Goal: Task Accomplishment & Management: Complete application form

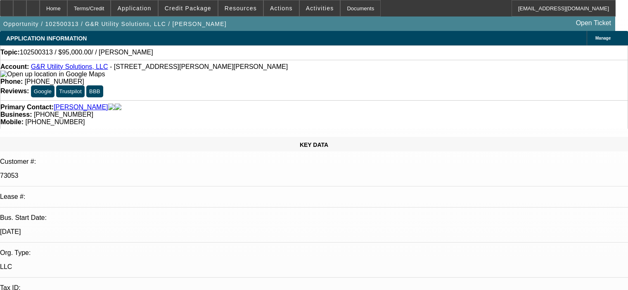
select select "0"
select select "2"
select select "0.1"
select select "4"
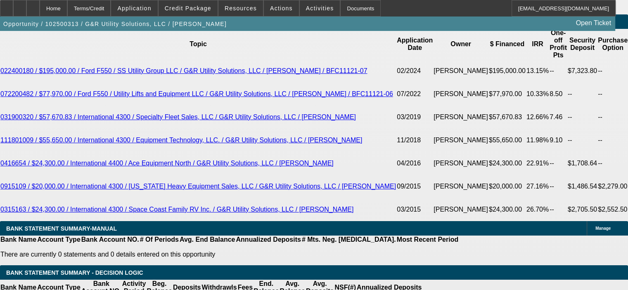
scroll to position [1487, 0]
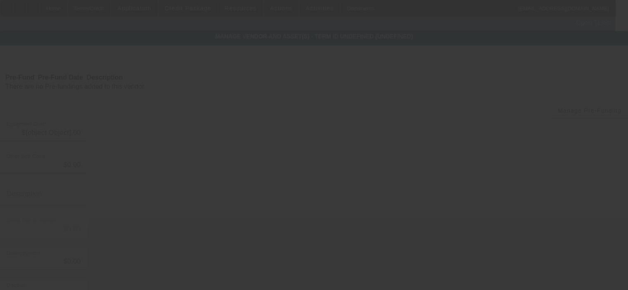
type input "$95,000.00"
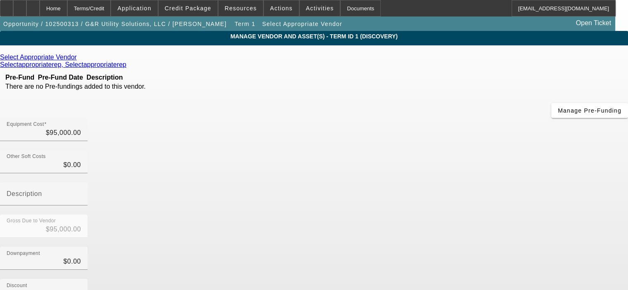
click at [79, 58] on icon at bounding box center [79, 57] width 0 height 7
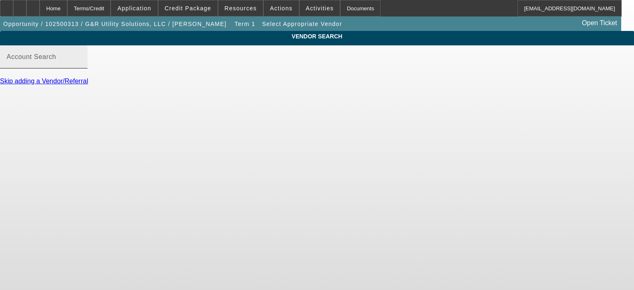
click at [56, 60] on mat-label "Account Search" at bounding box center [32, 56] width 50 height 7
click at [81, 65] on input "Account Search" at bounding box center [44, 60] width 74 height 10
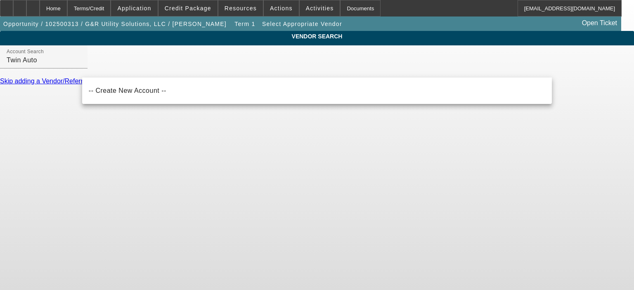
click at [199, 138] on body "Home Terms/Credit Application Credit Package Resources Actions Activities Docum…" at bounding box center [317, 145] width 634 height 290
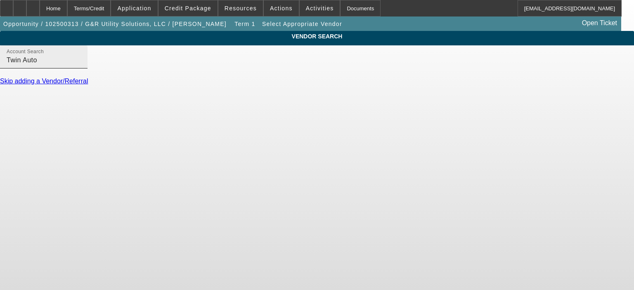
click at [81, 65] on input "Twin Auto" at bounding box center [44, 60] width 74 height 10
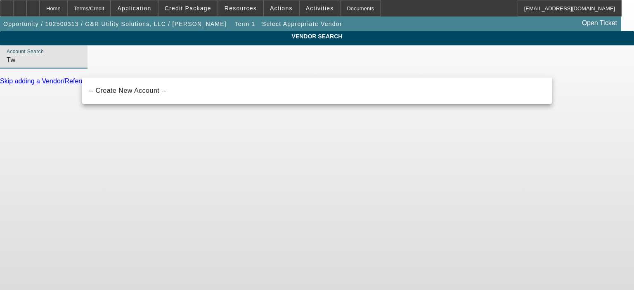
type input "T"
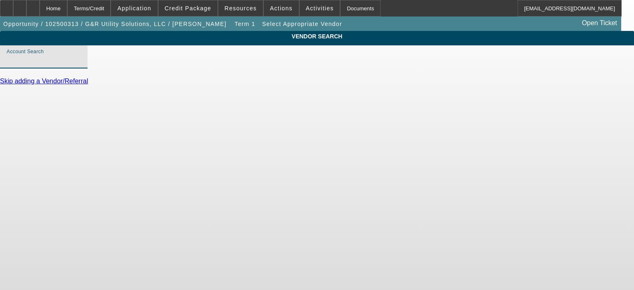
drag, startPoint x: 42, startPoint y: 165, endPoint x: 71, endPoint y: 116, distance: 56.3
click at [43, 164] on body "Home Terms/Credit Application Credit Package Resources Actions Activities Docum…" at bounding box center [317, 145] width 634 height 290
click at [81, 65] on input "Account Search" at bounding box center [44, 60] width 74 height 10
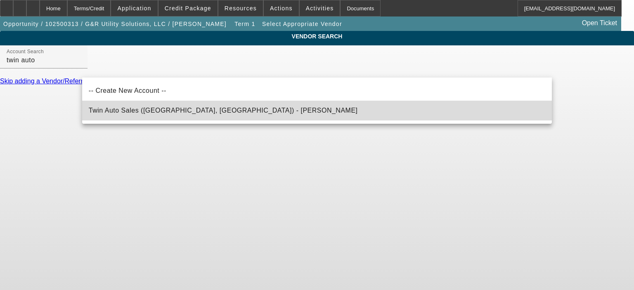
click at [134, 109] on span "Twin Auto Sales (Spencerport, NY) - Collichio, Tony" at bounding box center [223, 110] width 269 height 7
type input "Twin Auto Sales (Spencerport, NY) - Collichio, Tony"
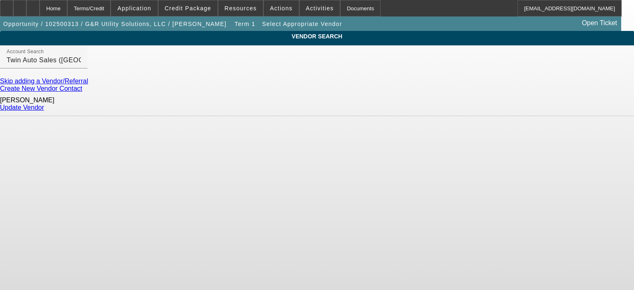
click at [44, 105] on link "Update Vendor" at bounding box center [22, 107] width 44 height 7
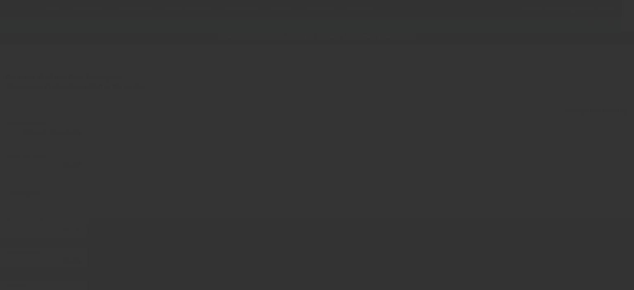
type input "$95,000.00"
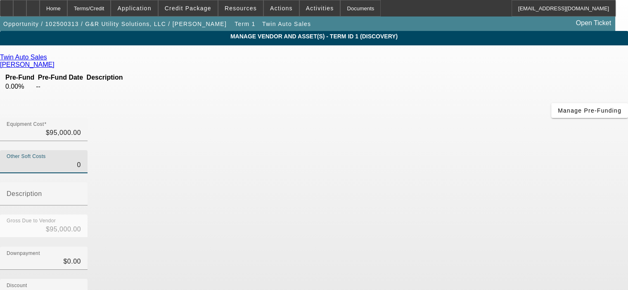
drag, startPoint x: 402, startPoint y: 100, endPoint x: 432, endPoint y: 102, distance: 29.8
click at [432, 150] on div "Other Soft Costs 0" at bounding box center [314, 166] width 628 height 32
type input "6"
type input "$95,006.00"
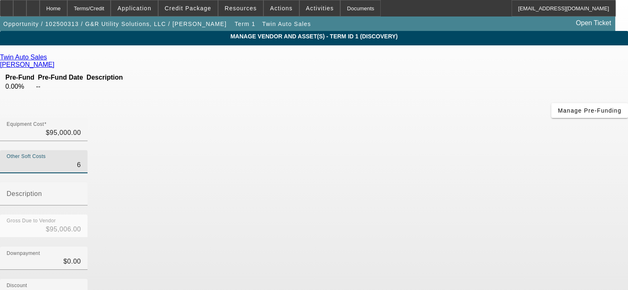
type input "65"
type input "$95,065.00"
type input "658"
type input "$95,658.00"
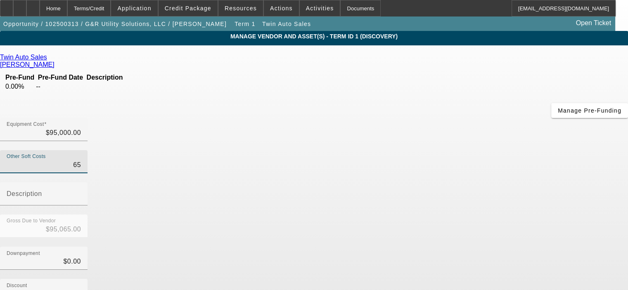
type input "$95,658.00"
type input "6587"
type input "$101,587.00"
type input "$6,587.00"
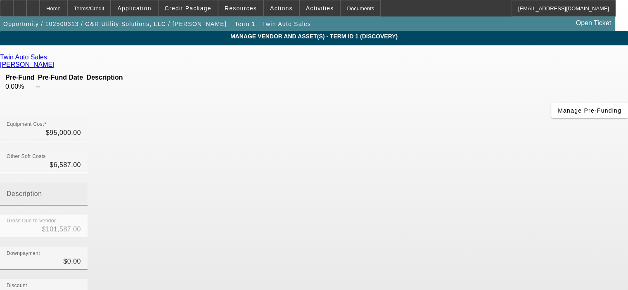
click at [88, 183] on div "Description" at bounding box center [44, 194] width 88 height 23
type input "Sales tax and fees"
click at [529, 279] on div "Discount $0.00" at bounding box center [314, 295] width 628 height 32
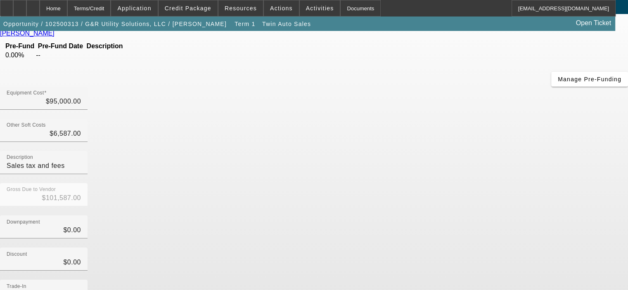
scroll to position [83, 0]
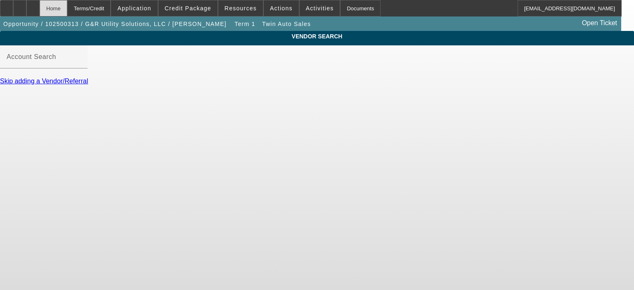
click at [67, 10] on div "Home" at bounding box center [54, 8] width 28 height 17
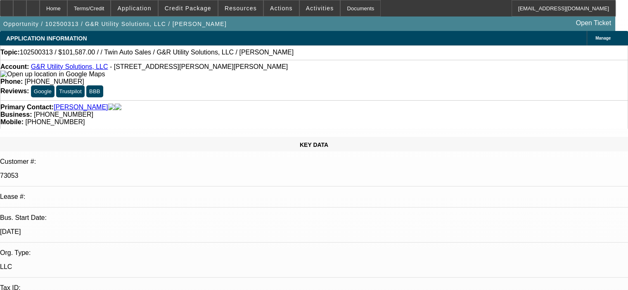
select select "0"
select select "2"
select select "0.1"
select select "4"
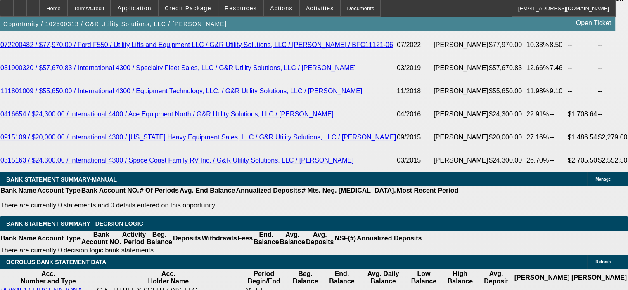
scroll to position [1569, 0]
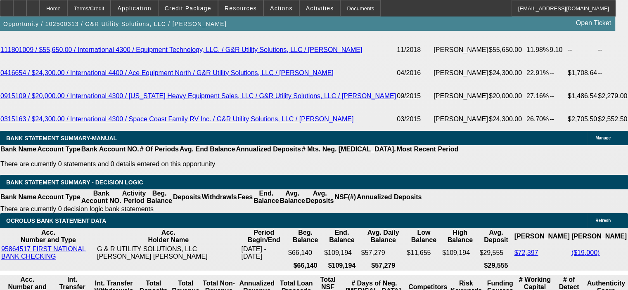
type input "$0.00"
type input "UNKNOWN"
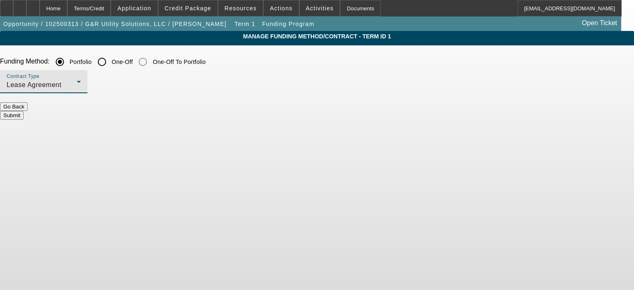
click at [77, 84] on div "Lease Agreement" at bounding box center [42, 85] width 70 height 10
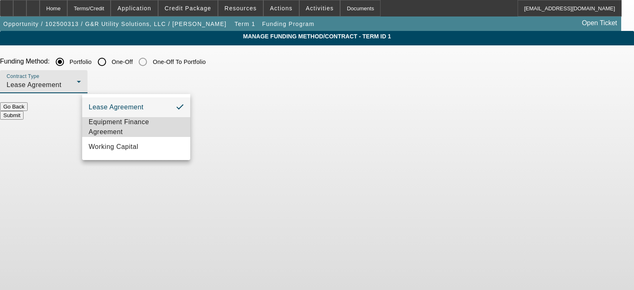
click at [157, 125] on span "Equipment Finance Agreement" at bounding box center [136, 127] width 95 height 20
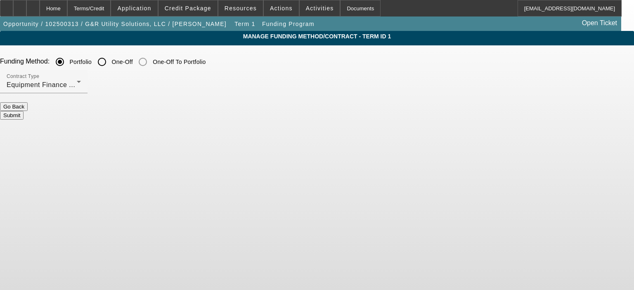
click at [24, 111] on button "Submit" at bounding box center [12, 115] width 24 height 9
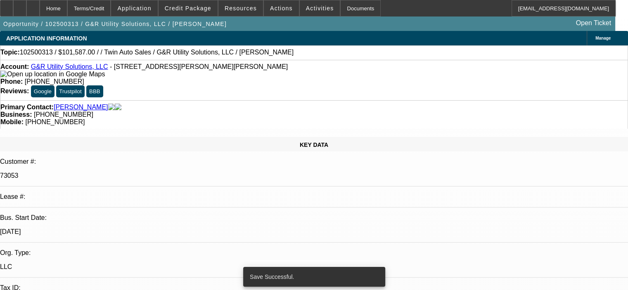
select select "0"
select select "2"
select select "0"
select select "6"
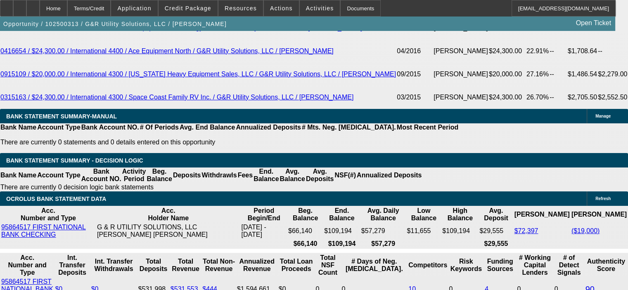
scroll to position [1610, 0]
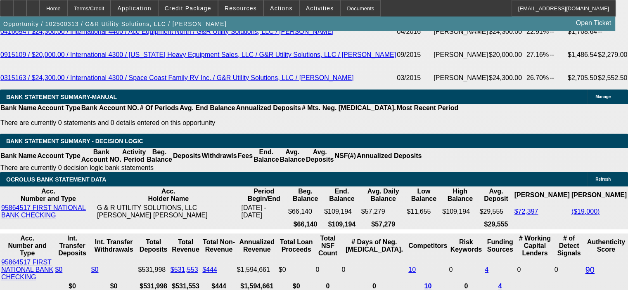
drag, startPoint x: 140, startPoint y: 206, endPoint x: 155, endPoint y: 206, distance: 14.9
type input "48"
type input "10"
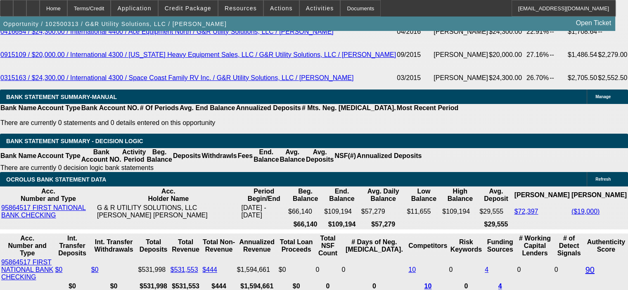
type input "$4,319.78"
type input "$2,159.89"
type input "$5,153.02"
type input "$2,576.51"
type input "10.5"
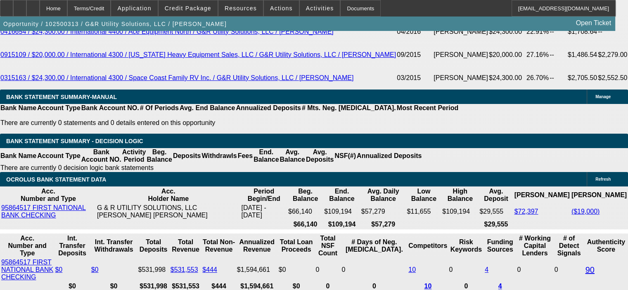
type input "$5,201.94"
type input "$2,600.97"
type input "10."
type input "$5,153.02"
type input "$2,576.51"
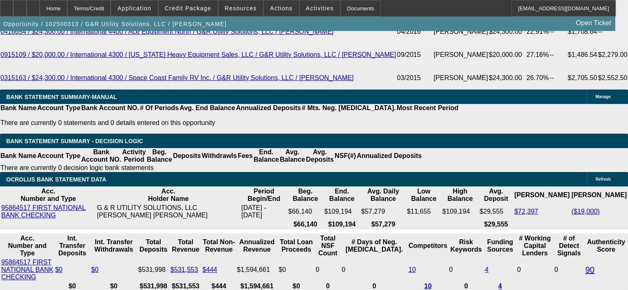
type input "10.4"
type input "$5,192.14"
type input "$2,596.07"
type input "10.4"
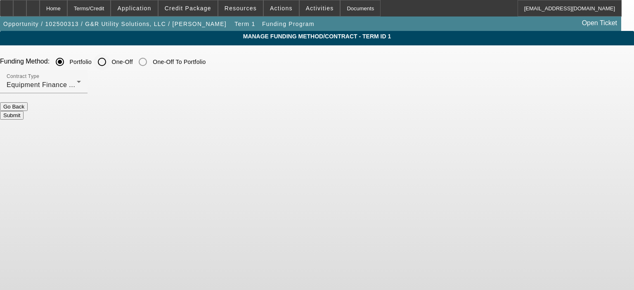
click at [110, 61] on input "One-Off" at bounding box center [102, 62] width 17 height 17
radio input "true"
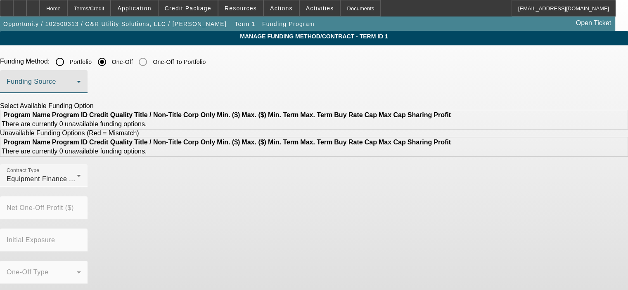
click at [77, 82] on span at bounding box center [42, 85] width 70 height 10
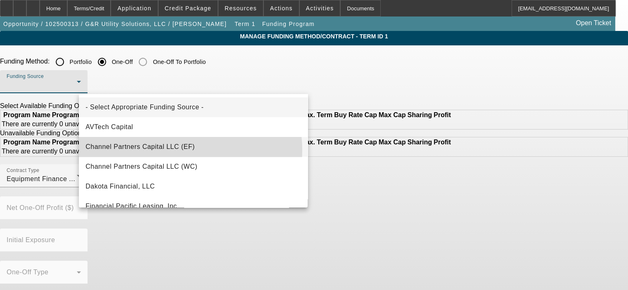
click at [180, 150] on span "Channel Partners Capital LLC (EF)" at bounding box center [139, 147] width 109 height 10
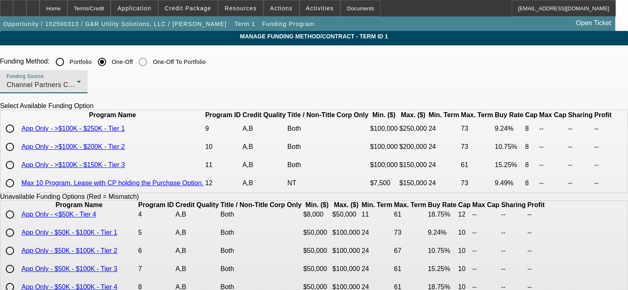
scroll to position [83, 0]
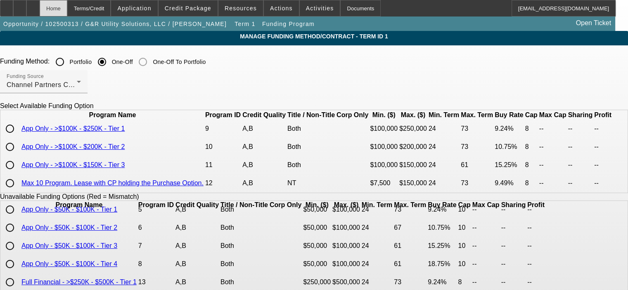
click at [67, 8] on div "Home" at bounding box center [54, 8] width 28 height 17
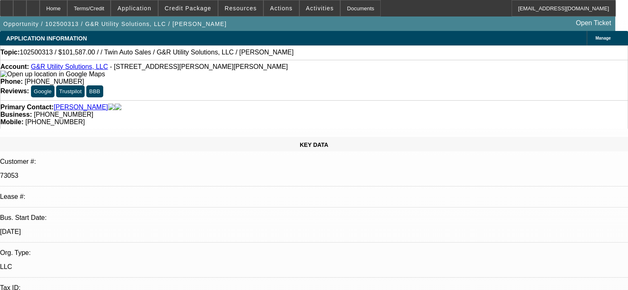
select select "0"
select select "2"
select select "0"
select select "6"
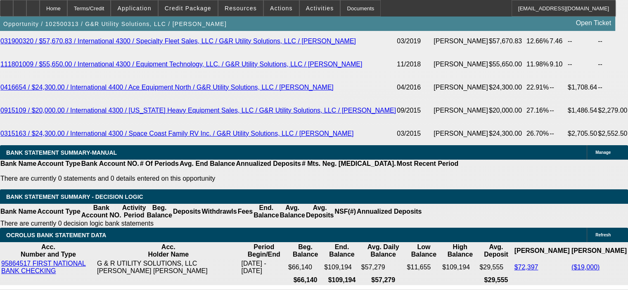
scroll to position [1569, 0]
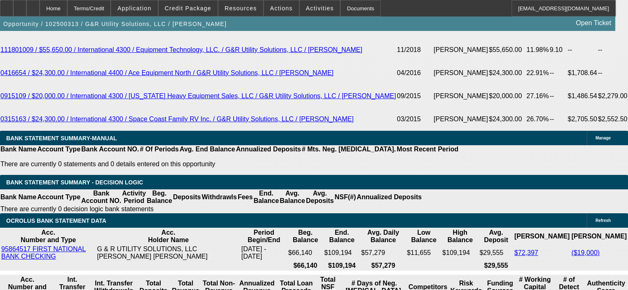
drag, startPoint x: 139, startPoint y: 181, endPoint x: 185, endPoint y: 183, distance: 46.7
type input "$2,000.00"
type input "$2,544.96"
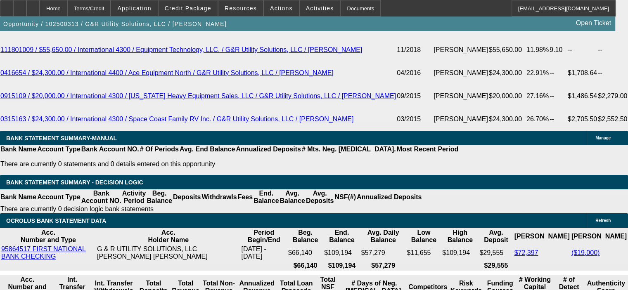
type input "$5,089.92"
drag, startPoint x: 111, startPoint y: 258, endPoint x: 149, endPoint y: 257, distance: 38.8
type input "$10,158.70"
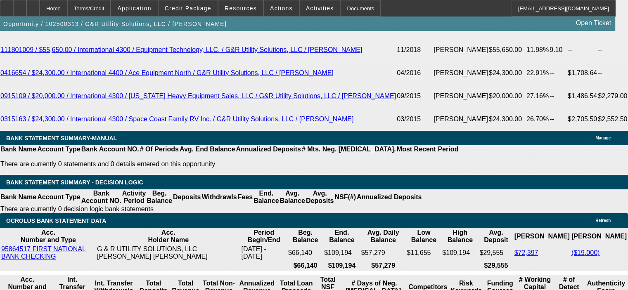
drag, startPoint x: 155, startPoint y: 246, endPoint x: 206, endPoint y: 243, distance: 51.3
type input "9"
type input "$2,478.23"
type input "$4,956.46"
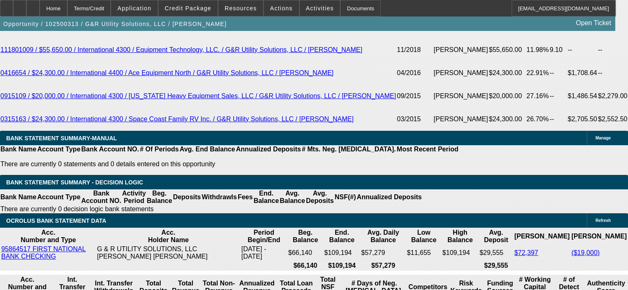
type input "9.9"
type input "$2,521.00"
type input "$5,042.00"
type input "9.9"
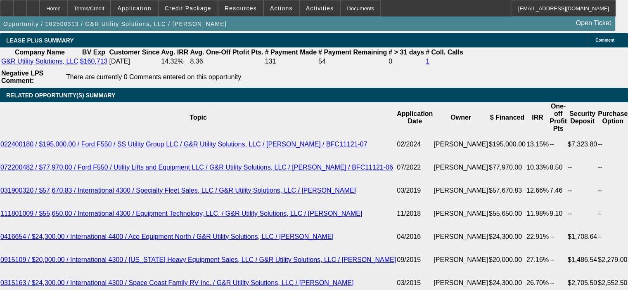
scroll to position [1404, 0]
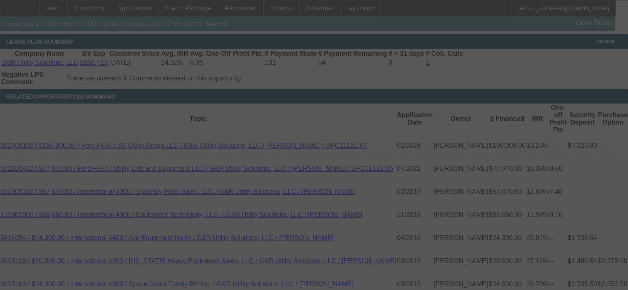
select select "0"
select select "2"
select select "0"
select select "6"
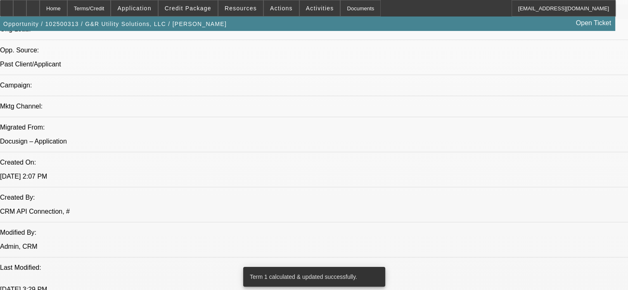
scroll to position [537, 0]
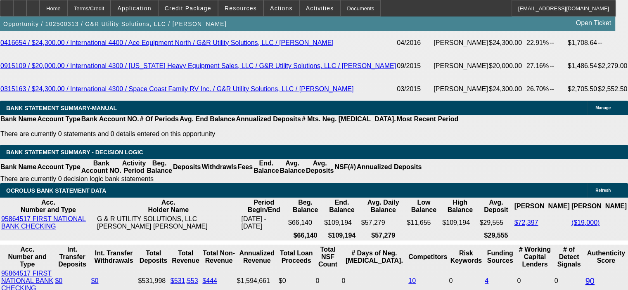
scroll to position [1610, 0]
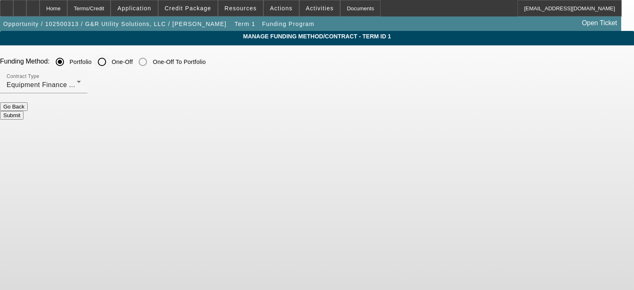
click at [110, 59] on input "One-Off" at bounding box center [102, 62] width 17 height 17
radio input "true"
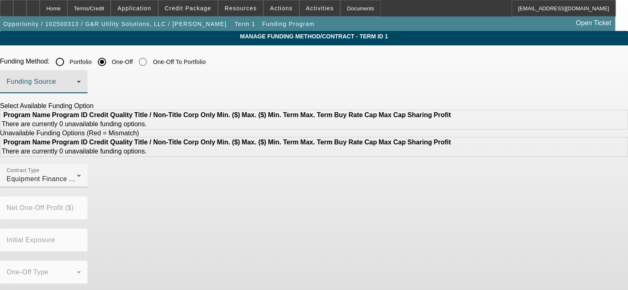
click at [77, 81] on span at bounding box center [42, 85] width 70 height 10
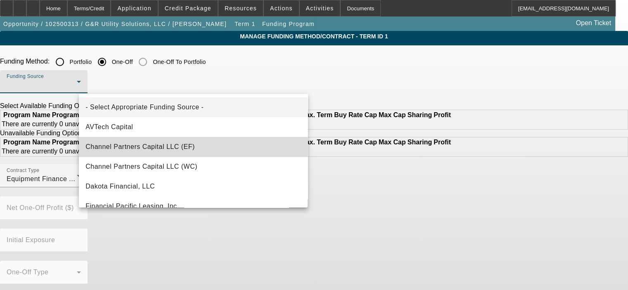
click at [205, 146] on mat-option "Channel Partners Capital LLC (EF)" at bounding box center [193, 147] width 229 height 20
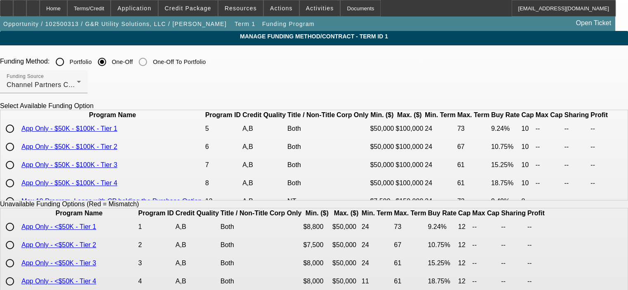
click at [18, 137] on input "radio" at bounding box center [10, 129] width 17 height 17
radio input "true"
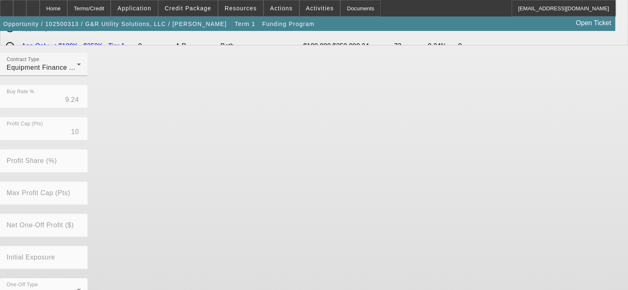
scroll to position [271, 0]
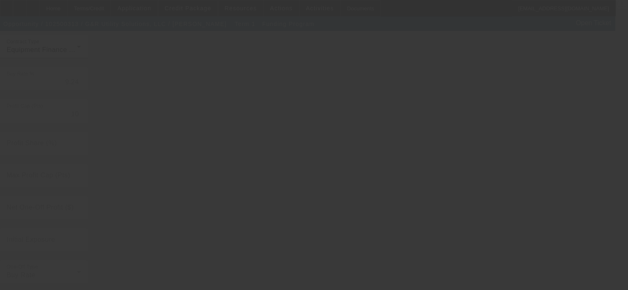
radio input "true"
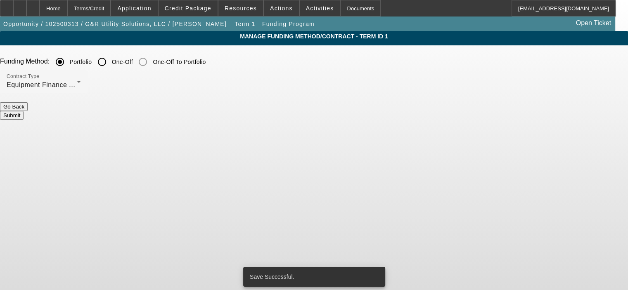
scroll to position [0, 0]
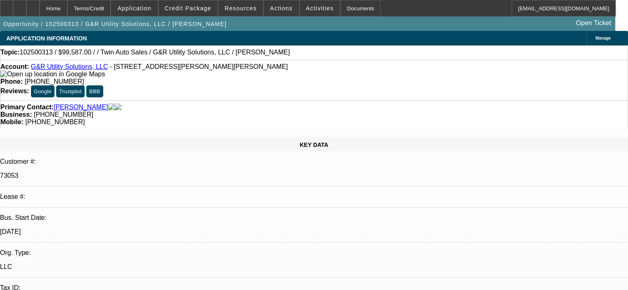
select select "0"
select select "2"
select select "0"
select select "6"
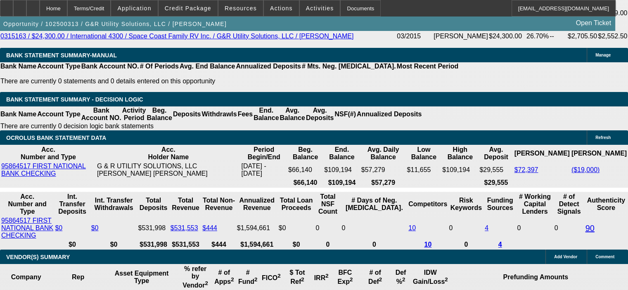
scroll to position [1734, 0]
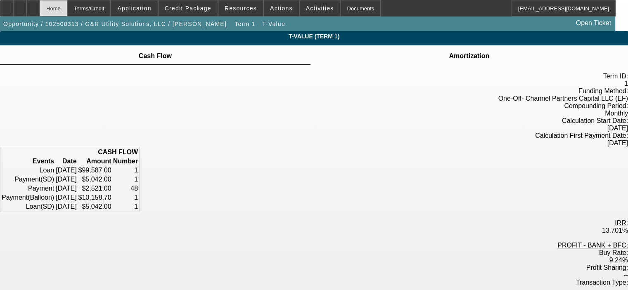
click at [67, 8] on div "Home" at bounding box center [54, 8] width 28 height 17
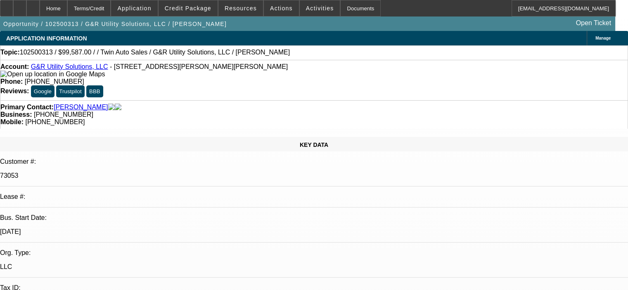
select select "0"
select select "2"
select select "0"
select select "6"
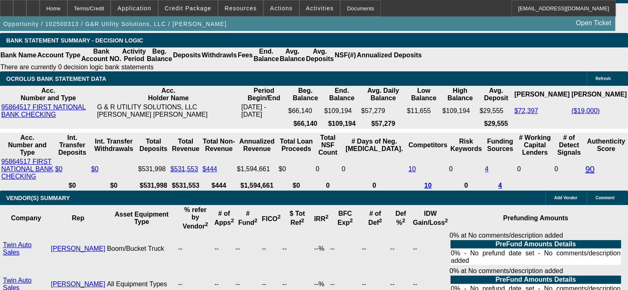
scroll to position [1693, 0]
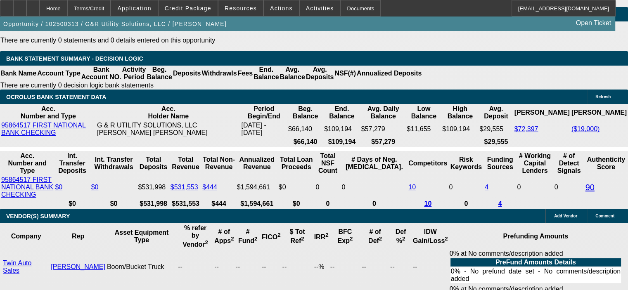
drag, startPoint x: 157, startPoint y: 122, endPoint x: 207, endPoint y: 118, distance: 50.1
type input "9"
type input "UNKNOWN"
type input "9."
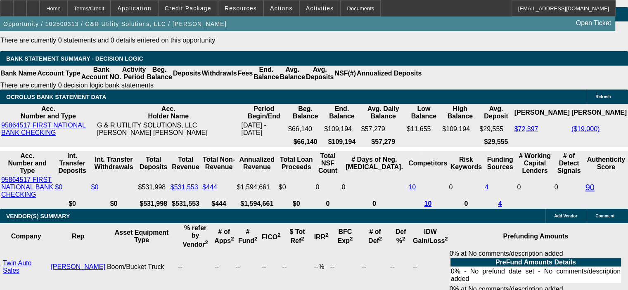
type input "$2,478.23"
type input "$4,956.46"
type input "9.5"
type input "$2,501.94"
type input "$5,003.88"
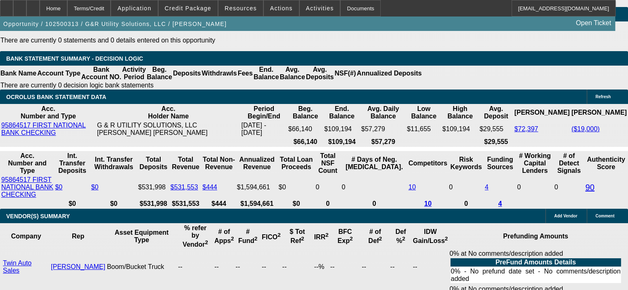
type input "9."
type input "$2,478.23"
type input "$4,956.46"
type input "9.4"
type input "$2,497.18"
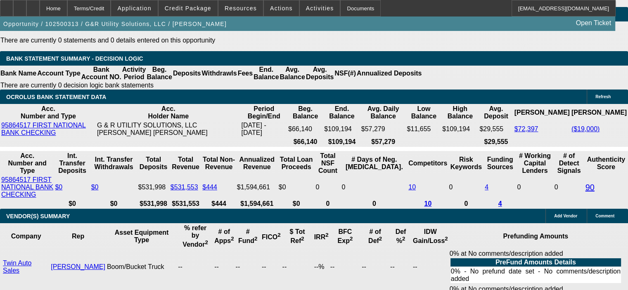
type input "$4,994.36"
type input "9.4"
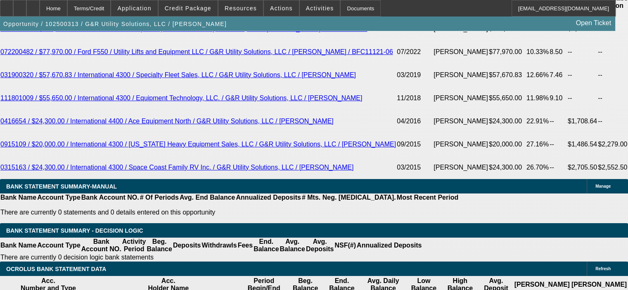
scroll to position [1445, 0]
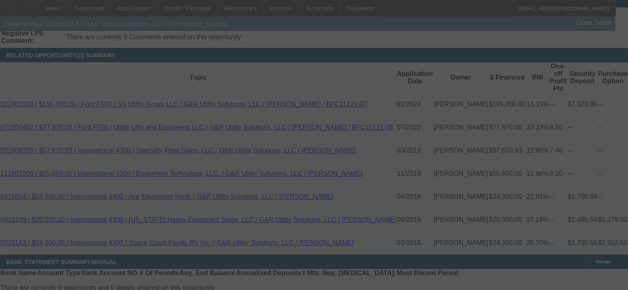
select select "0"
select select "2"
select select "0"
select select "6"
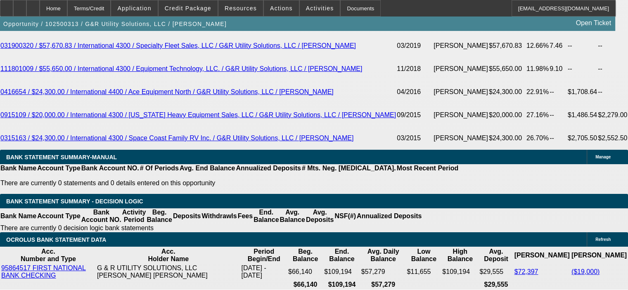
scroll to position [1652, 0]
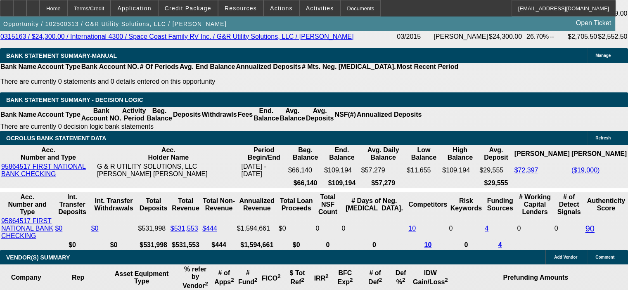
drag, startPoint x: 140, startPoint y: 164, endPoint x: 177, endPoint y: 163, distance: 36.3
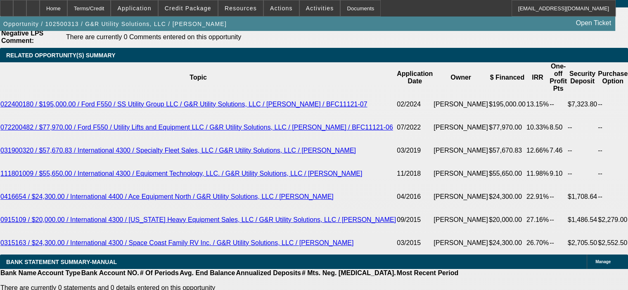
scroll to position [1487, 0]
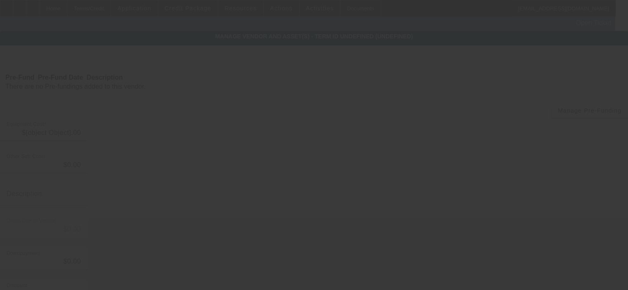
type input "$95,000.00"
type input "$6,587.00"
type input "Sales tax and fees"
type input "$101,587.00"
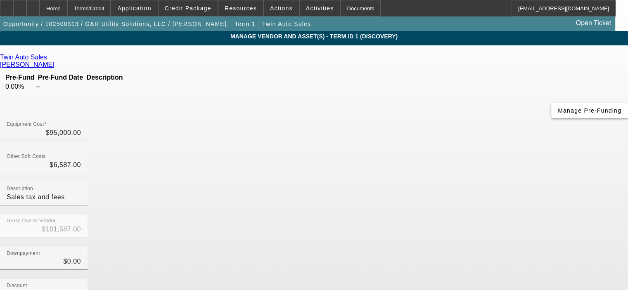
click at [551, 121] on span "button" at bounding box center [589, 111] width 77 height 20
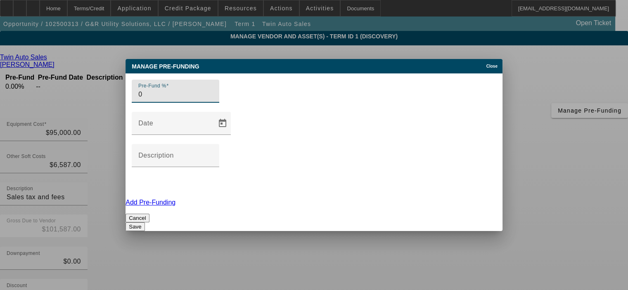
drag, startPoint x: 175, startPoint y: 133, endPoint x: 138, endPoint y: 140, distance: 38.2
click at [138, 112] on div "Pre-Fund % 0" at bounding box center [314, 96] width 365 height 32
type input "100"
click at [173, 160] on div "Pre-Fund % 100 Date Description Add Pre-Funding Cancel Save" at bounding box center [314, 153] width 377 height 158
click at [145, 223] on button "Save" at bounding box center [135, 227] width 19 height 9
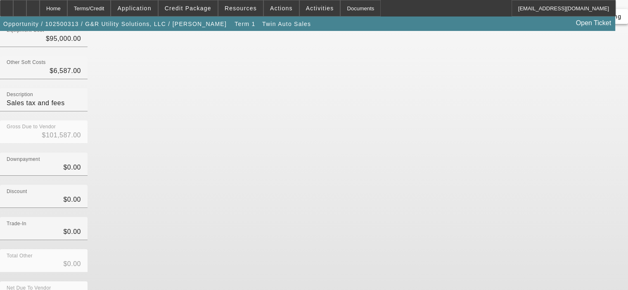
scroll to position [95, 0]
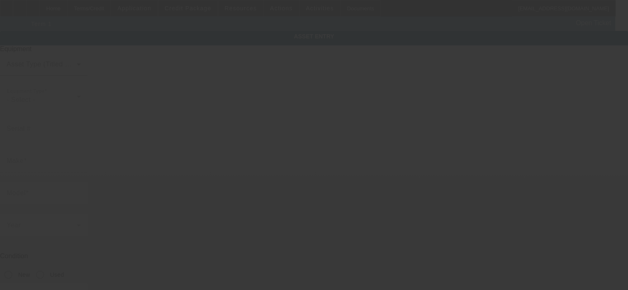
type textarea "Boom/Bucket Truck"
type input "2821 Glen Elyn Way"
type input "Baldwin"
type input "21013"
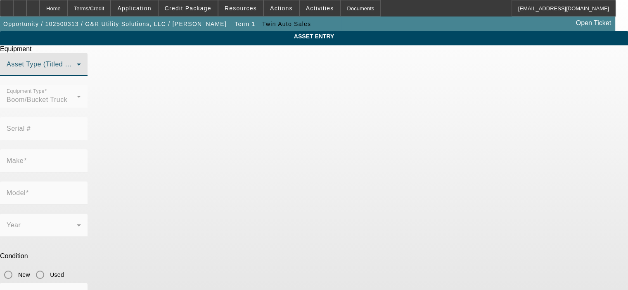
click at [77, 73] on span at bounding box center [42, 68] width 70 height 10
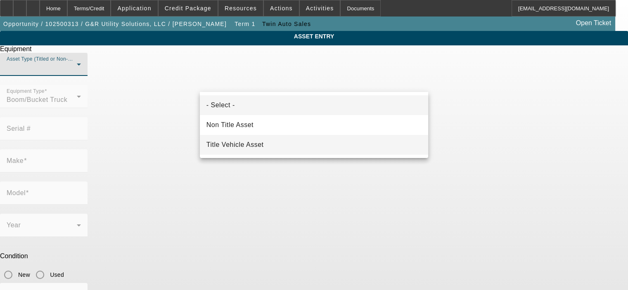
click at [304, 138] on mat-option "Title Vehicle Asset" at bounding box center [314, 145] width 228 height 20
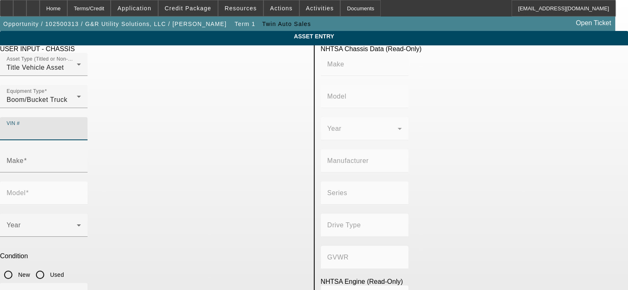
click at [81, 127] on input "VIN #" at bounding box center [44, 132] width 74 height 10
type input "1fd0w5ht7heb79416"
type input "FORD"
type input "F-550"
type input "FORD MOTOR COMPANY"
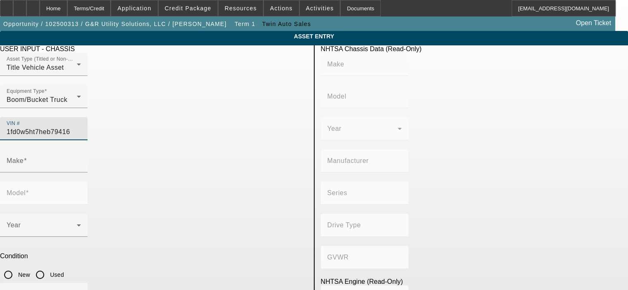
type input "4WD/4-Wheel Drive/4x4"
type input "Class 5: 16,001 - 19,500 lb (7,258 - 8,845 kg)"
type input "8"
type input "Diesel"
type input "408.85908543470"
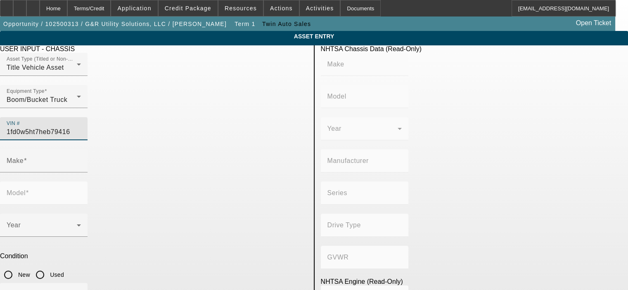
type input "6.7"
type input "FORD"
type input "F-550"
type input "1FD0W5HT7HEB79416"
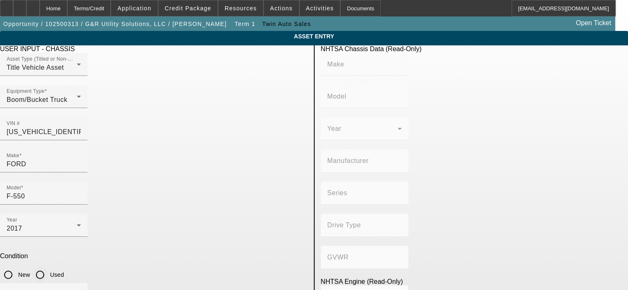
click at [48, 267] on input "Used" at bounding box center [40, 275] width 17 height 17
radio input "true"
type input "FORD"
type input "F-550"
type input "FORD MOTOR COMPANY"
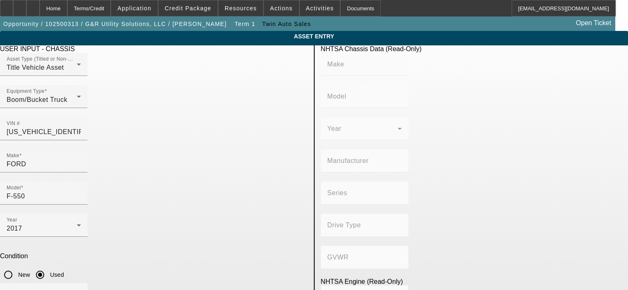
type input "4WD/4-Wheel Drive/4x4"
type input "Class 5: 16,001 - 19,500 lb (7,258 - 8,845 kg)"
type input "8"
type input "Diesel"
type input "408.85908543470"
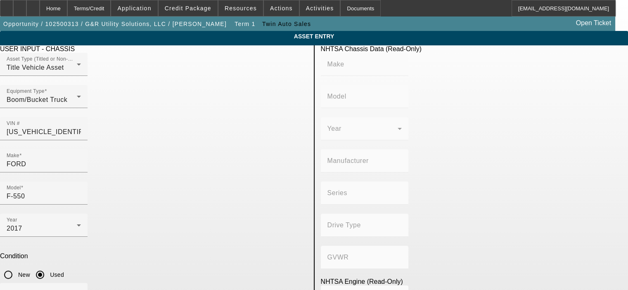
type input "6.7"
type input "21030"
click at [81, 283] on div "Hour(s)" at bounding box center [44, 294] width 74 height 23
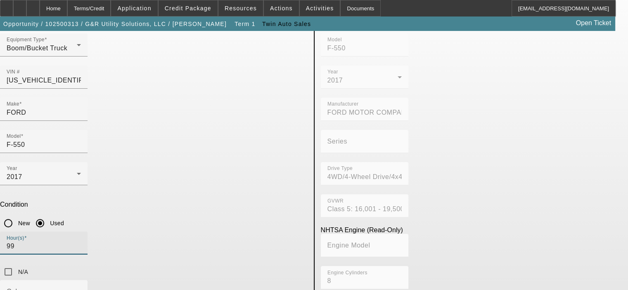
scroll to position [83, 0]
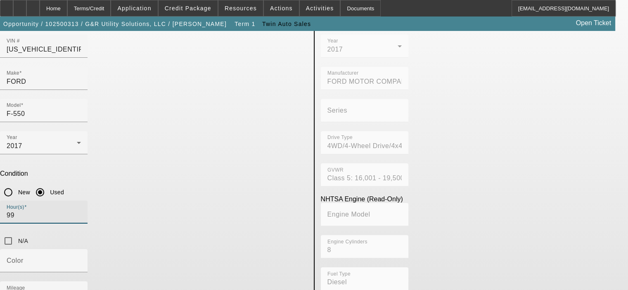
type input "99"
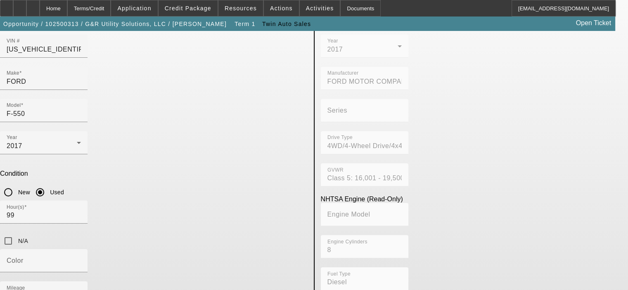
type textarea "B"
type textarea "6.7L Diesel, auto trans"
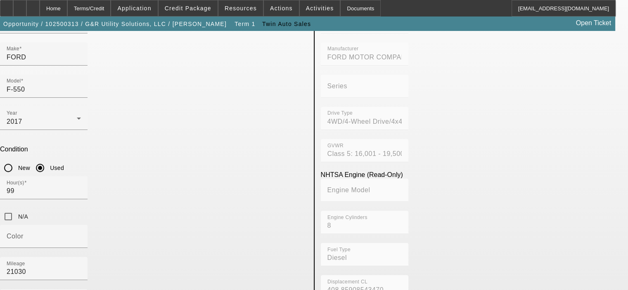
scroll to position [165, 0]
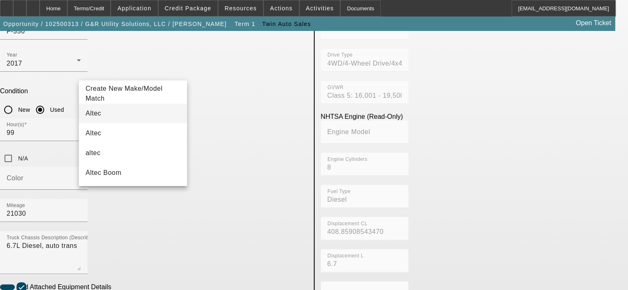
type input "Altec"
click at [126, 119] on mat-option "Altec" at bounding box center [133, 114] width 108 height 20
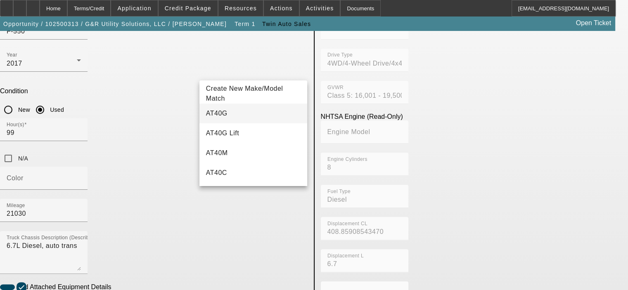
click at [233, 110] on mat-option "AT40G" at bounding box center [253, 114] width 108 height 20
type input "AT40G"
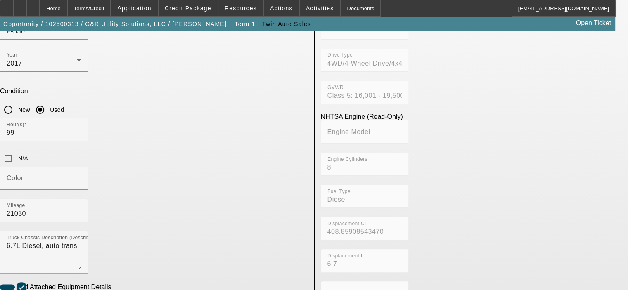
radio input "true"
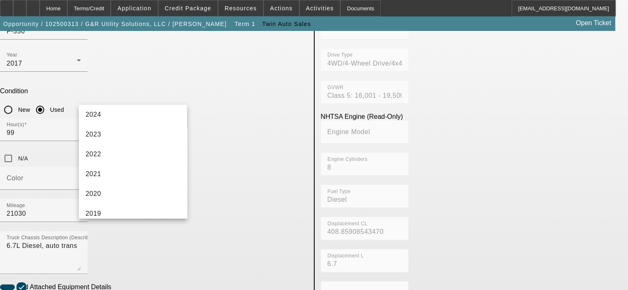
scroll to position [124, 0]
click at [123, 211] on mat-option "2017" at bounding box center [133, 212] width 108 height 20
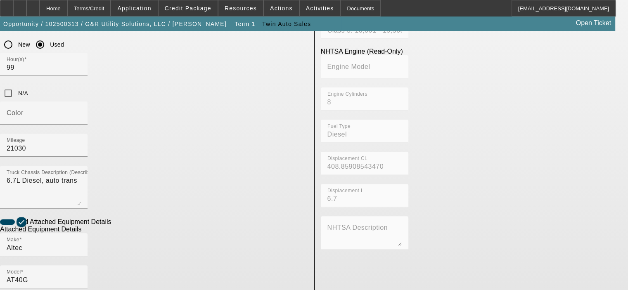
scroll to position [248, 0]
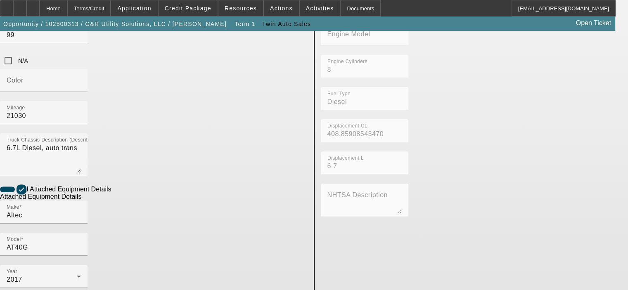
scroll to position [271, 0]
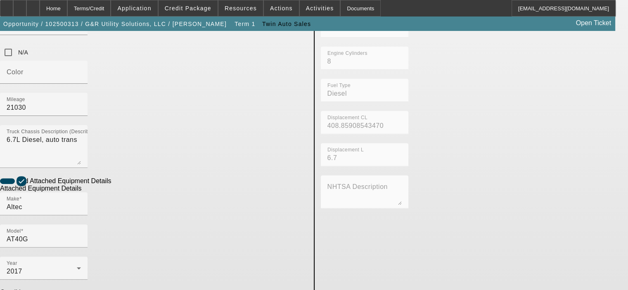
type textarea "45' Working Height Aerial Lift"
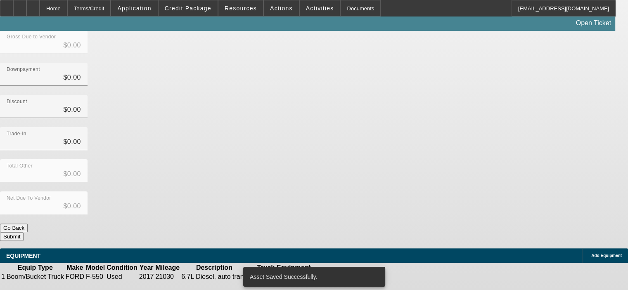
type input "$95,000.00"
type input "$6,587.00"
type input "Sales tax and fees"
type input "$101,587.00"
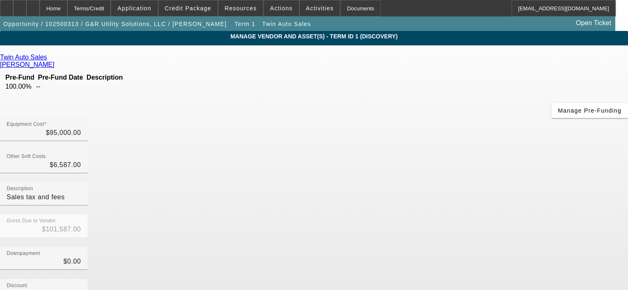
click at [195, 195] on div "Twin Auto Sales Collichio, Tony Pre-Fund Pre-Fund Date Description 100.00% -- M…" at bounding box center [314, 240] width 628 height 372
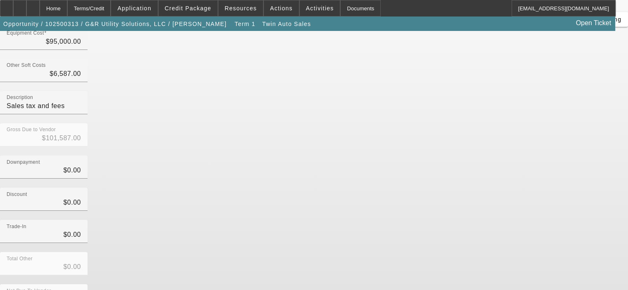
scroll to position [95, 0]
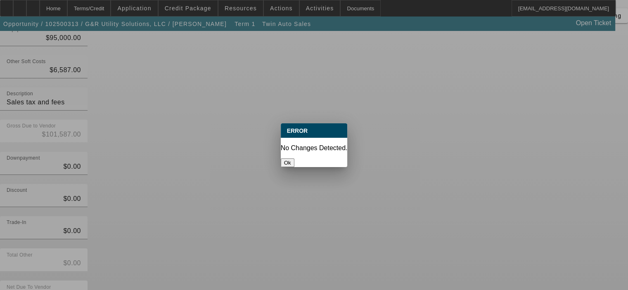
scroll to position [0, 0]
click at [294, 159] on button "Ok" at bounding box center [288, 163] width 14 height 9
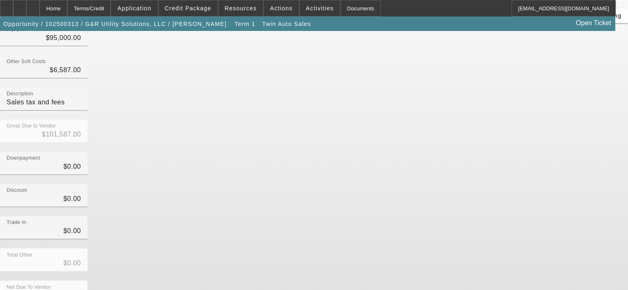
scroll to position [95, 0]
click at [67, 9] on div "Home" at bounding box center [54, 8] width 28 height 17
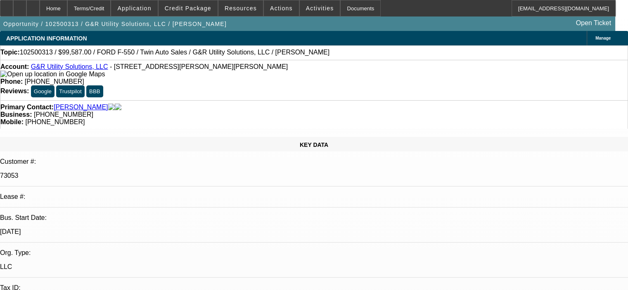
select select "0"
select select "2"
select select "0"
select select "6"
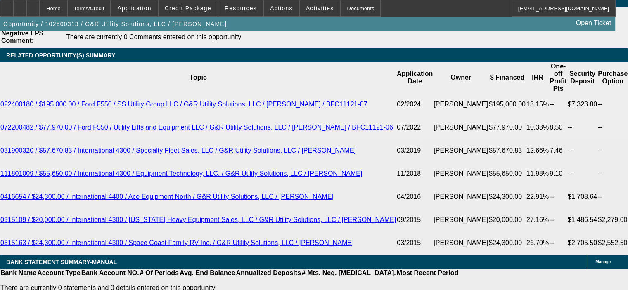
scroll to position [1508, 0]
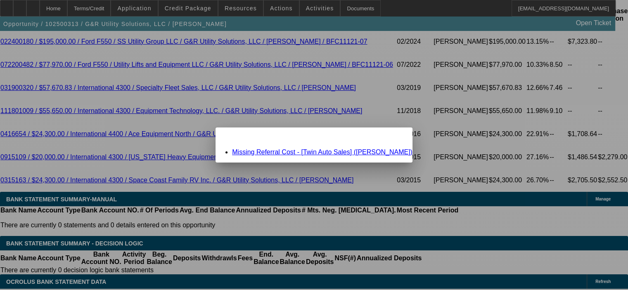
scroll to position [0, 0]
click at [394, 137] on div "Close" at bounding box center [403, 132] width 18 height 9
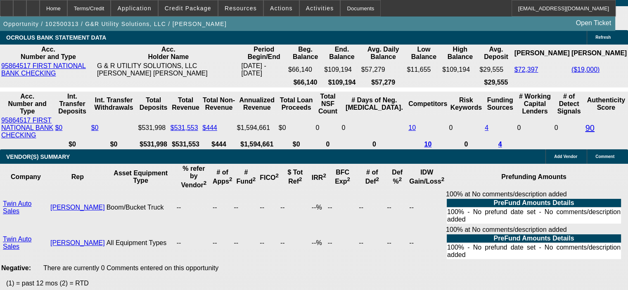
scroll to position [1756, 0]
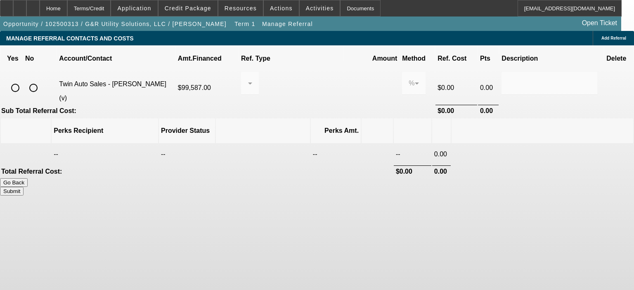
click at [42, 81] on input "radio" at bounding box center [33, 88] width 17 height 17
radio input "true"
click at [24, 187] on button "Submit" at bounding box center [12, 191] width 24 height 9
type input "0.000"
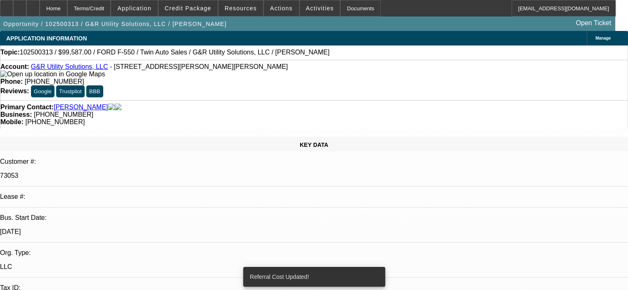
select select "0"
select select "2"
select select "0"
select select "6"
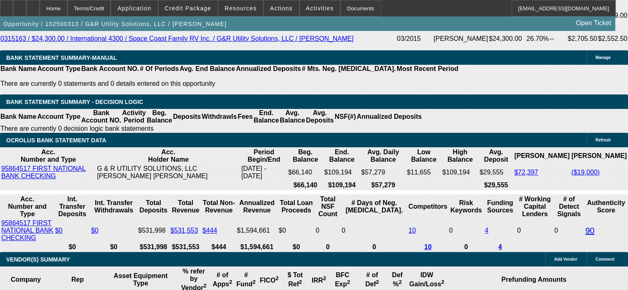
scroll to position [1652, 0]
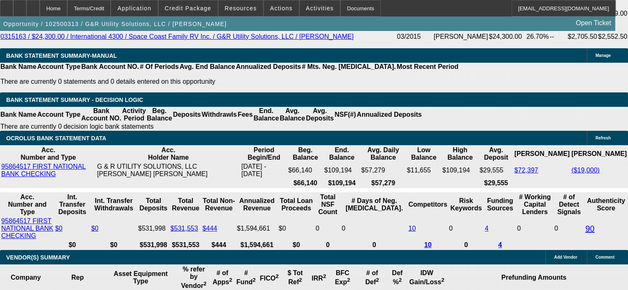
drag, startPoint x: 140, startPoint y: 164, endPoint x: 206, endPoint y: 164, distance: 66.5
type input "UNKNOWN"
type input "60"
type input "$4,173.30"
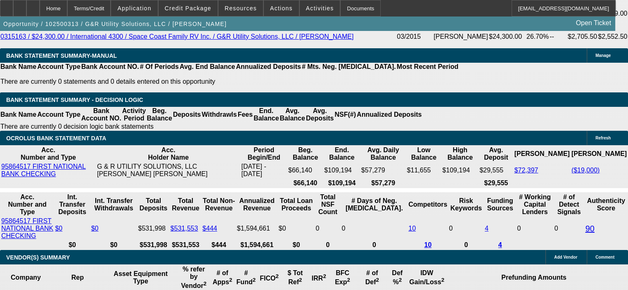
type input "$2,086.65"
type input "$34,111.70"
type input "$17,055.85"
type input "60"
type input "$4,173.30"
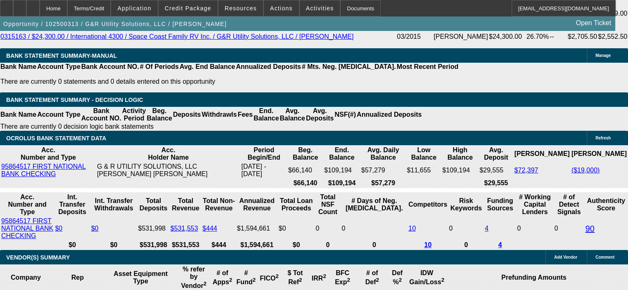
type input "$2,086.65"
drag, startPoint x: 140, startPoint y: 164, endPoint x: 170, endPoint y: 165, distance: 29.8
type input "48"
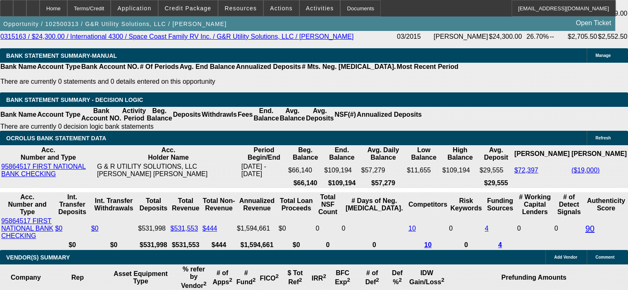
type input "$50,772.42"
type input "$25,386.21"
type input "$4,994.36"
type input "$2,497.18"
type input "48"
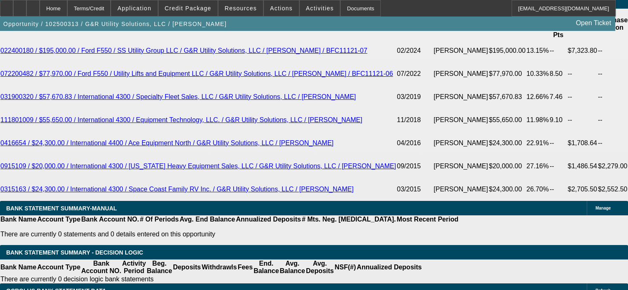
scroll to position [1404, 0]
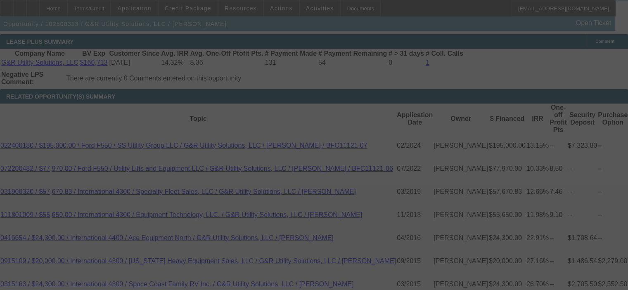
select select "0"
select select "2"
select select "0"
select select "6"
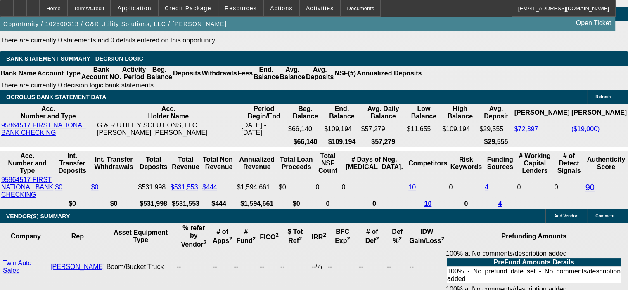
scroll to position [1734, 0]
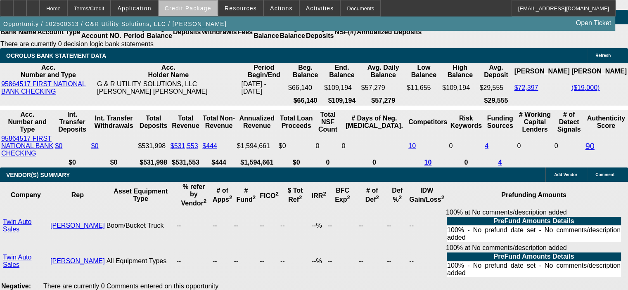
click at [203, 9] on span "Credit Package" at bounding box center [188, 8] width 47 height 7
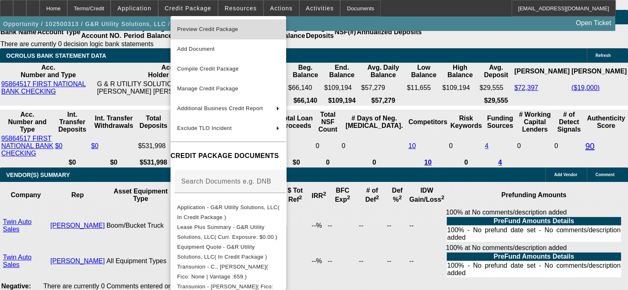
click at [211, 27] on span "Preview Credit Package" at bounding box center [207, 29] width 61 height 6
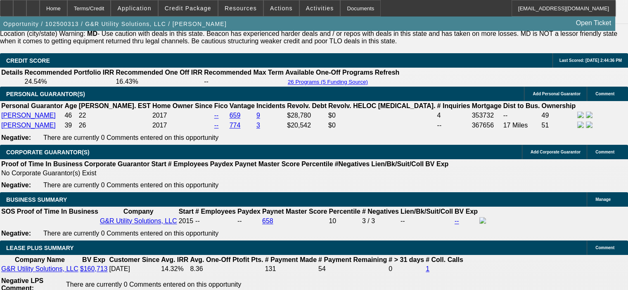
scroll to position [1197, 0]
click at [40, 9] on div at bounding box center [32, 8] width 13 height 17
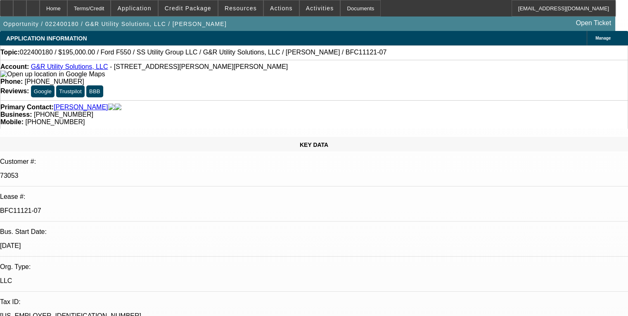
select select "0"
select select "2"
select select "0"
select select "6"
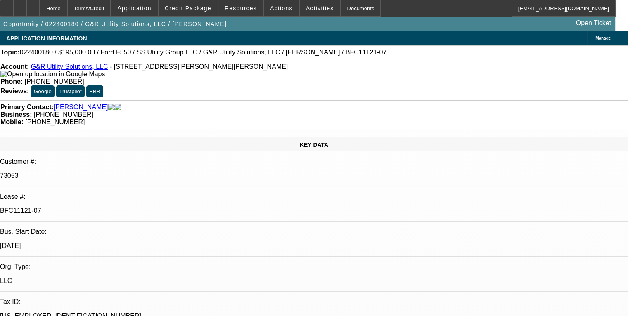
select select "0"
select select "2"
select select "0"
select select "6"
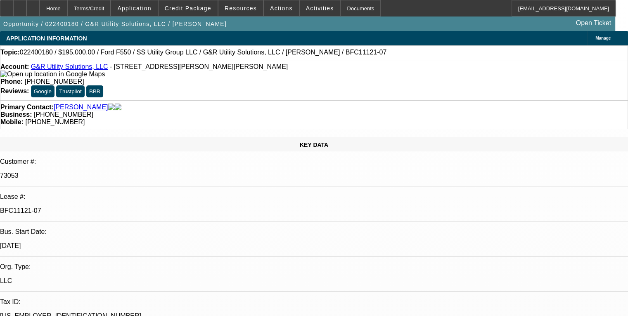
select select "0"
select select "2"
select select "0"
select select "6"
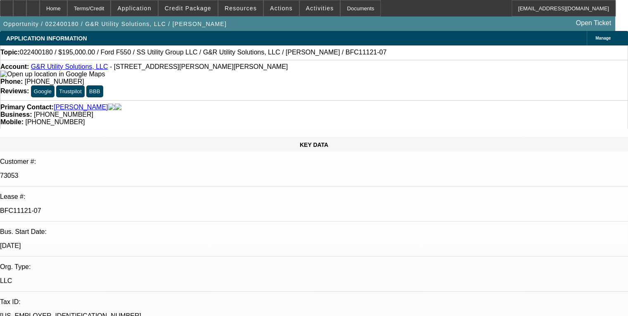
select select "0"
select select "2"
select select "0"
select select "6"
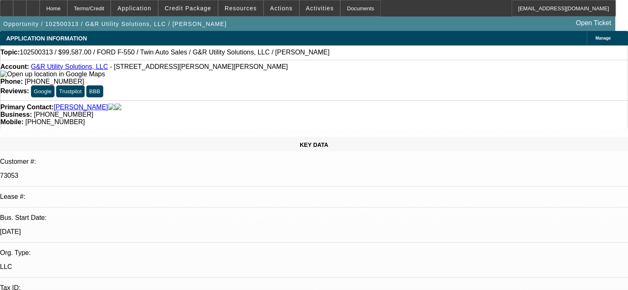
select select "0"
select select "2"
select select "0"
select select "6"
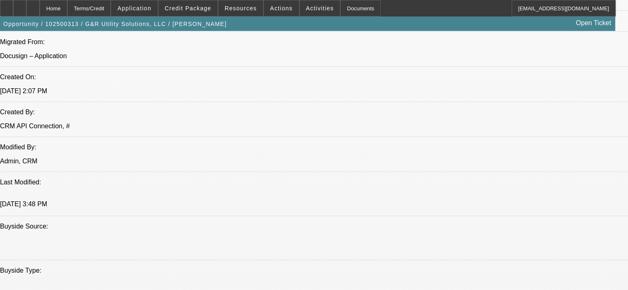
scroll to position [619, 0]
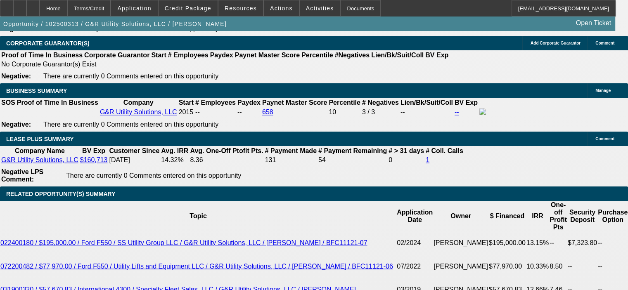
scroll to position [1321, 0]
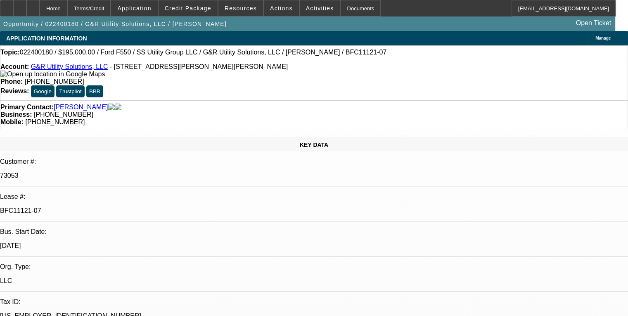
select select "0"
select select "2"
select select "0"
select select "6"
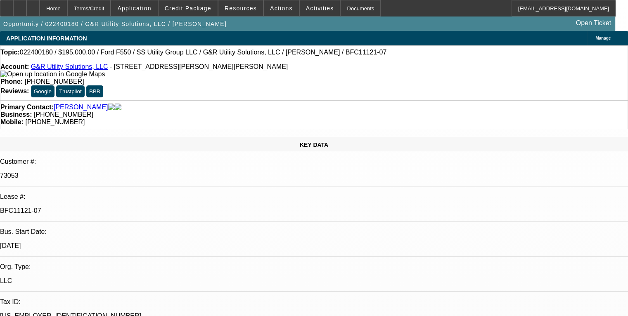
select select "0"
select select "2"
select select "0"
select select "6"
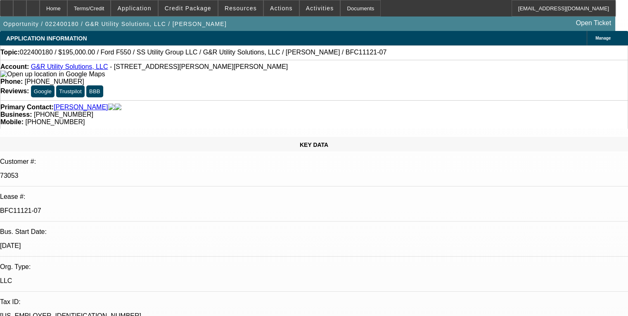
select select "0"
select select "2"
select select "0"
select select "6"
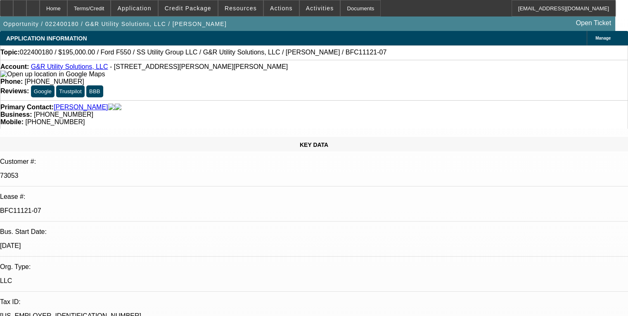
select select "0"
select select "2"
select select "0"
select select "6"
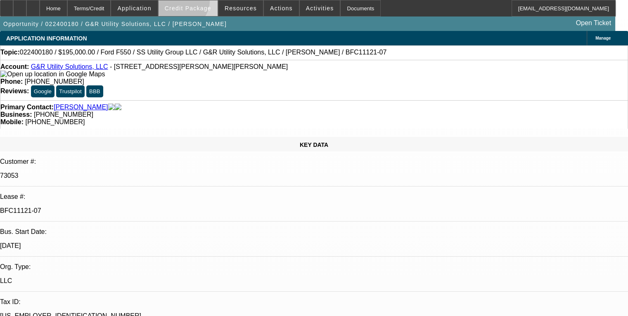
click at [193, 2] on span at bounding box center [188, 8] width 59 height 20
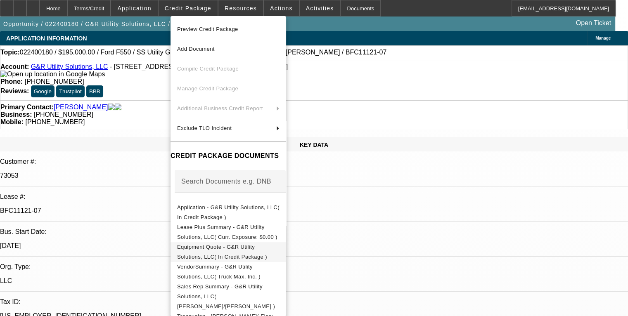
click at [244, 248] on span "Equipment Quote - G&R Utility Solutions, LLC( In Credit Package )" at bounding box center [222, 252] width 90 height 16
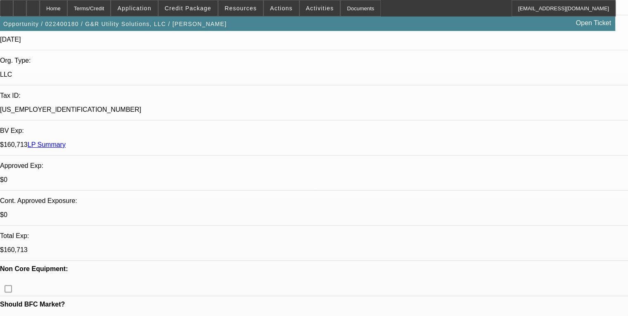
scroll to position [41, 0]
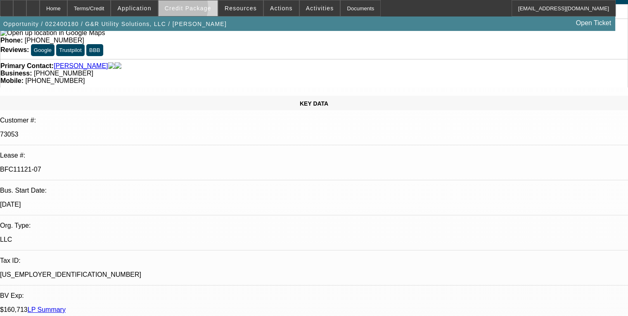
click at [188, 9] on span "Credit Package" at bounding box center [188, 8] width 47 height 7
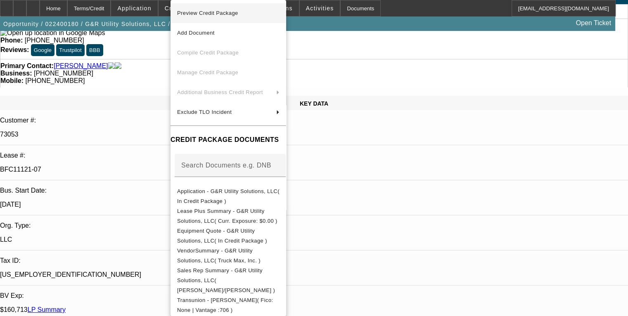
click at [194, 19] on button "Preview Credit Package" at bounding box center [229, 13] width 116 height 20
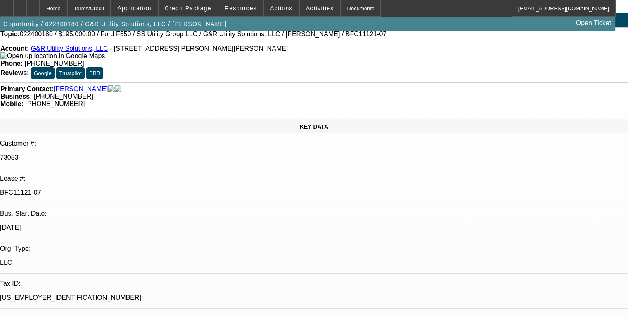
scroll to position [0, 0]
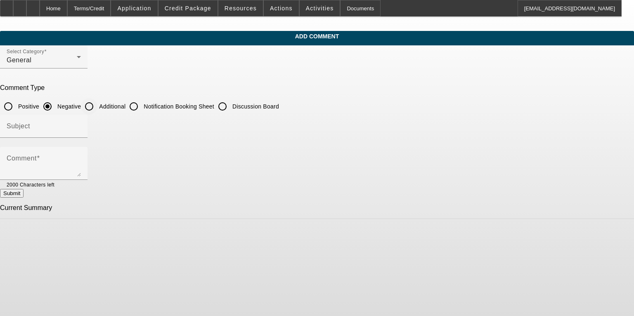
click at [97, 103] on input "Additional" at bounding box center [89, 106] width 17 height 17
radio input "true"
click at [81, 129] on input "Subject" at bounding box center [44, 130] width 74 height 10
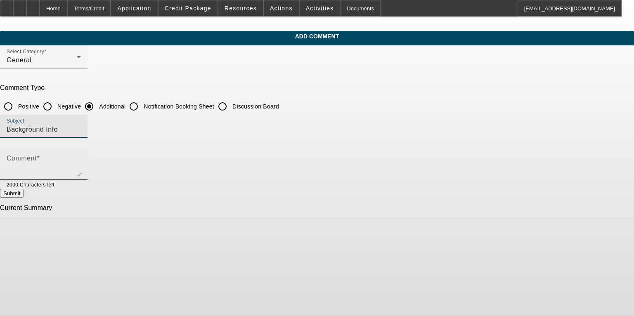
type input "Background Info"
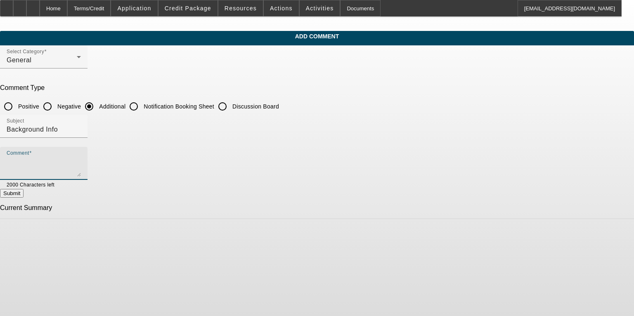
click at [81, 161] on textarea "Comment" at bounding box center [44, 167] width 74 height 20
click at [37, 157] on mat-label "Comment" at bounding box center [22, 158] width 30 height 7
click at [81, 157] on textarea "Comment" at bounding box center [44, 167] width 74 height 20
paste textarea "Ryan and Gilbert (goes by Sonny) have been an excellent paying Beacon Funding c…"
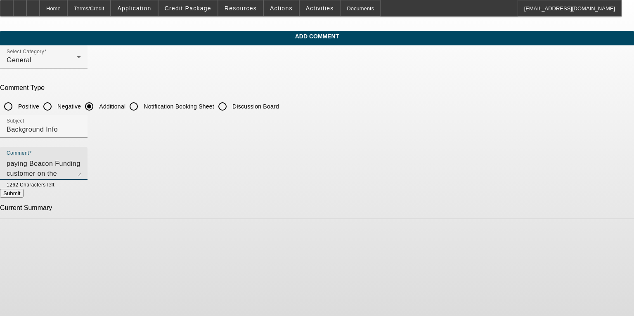
type textarea "Ryan and Gilbert (goes by Sonny) have been an excellent paying Beacon Funding c…"
click at [24, 196] on button "Submit" at bounding box center [12, 193] width 24 height 9
radio input "true"
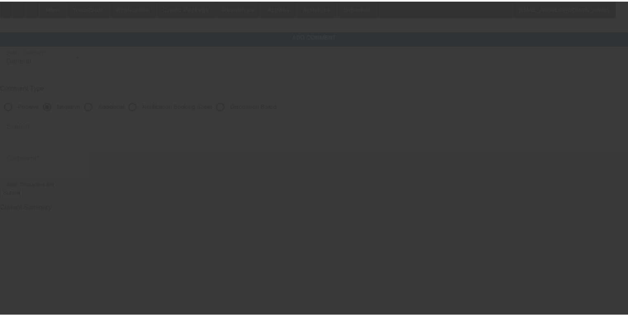
scroll to position [0, 0]
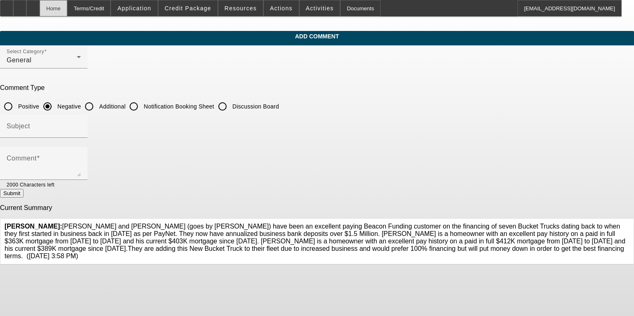
click at [67, 11] on div "Home" at bounding box center [54, 8] width 28 height 17
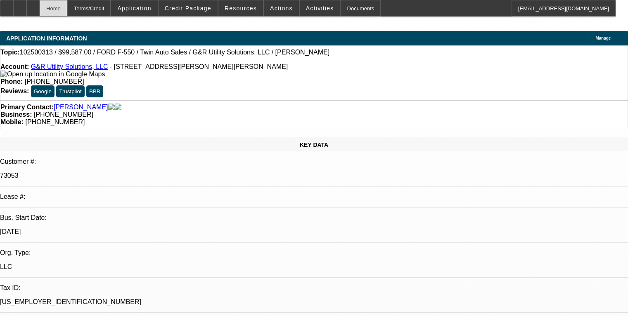
select select "0"
select select "2"
select select "0"
select select "6"
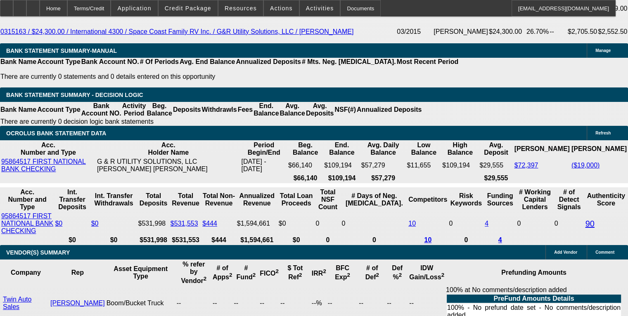
scroll to position [1652, 0]
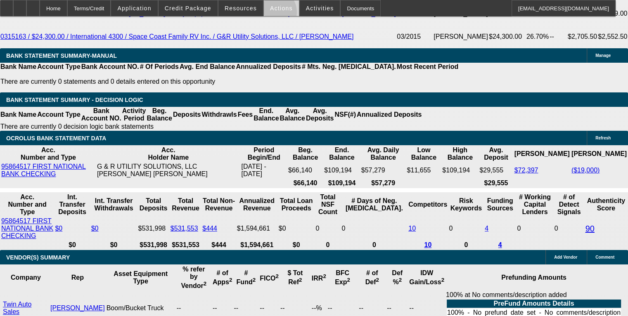
click at [266, 14] on span at bounding box center [281, 8] width 35 height 20
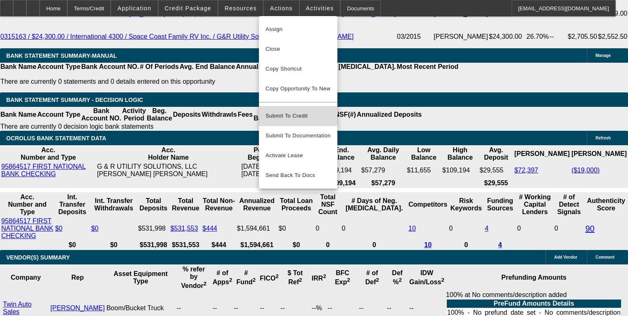
click at [285, 111] on span "Submit To Credit" at bounding box center [298, 116] width 65 height 10
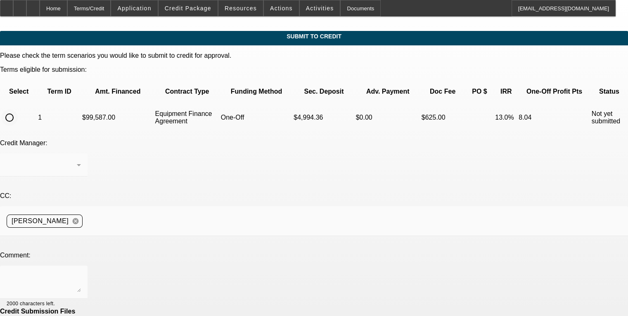
click at [18, 109] on input "radio" at bounding box center [9, 117] width 17 height 17
radio input "true"
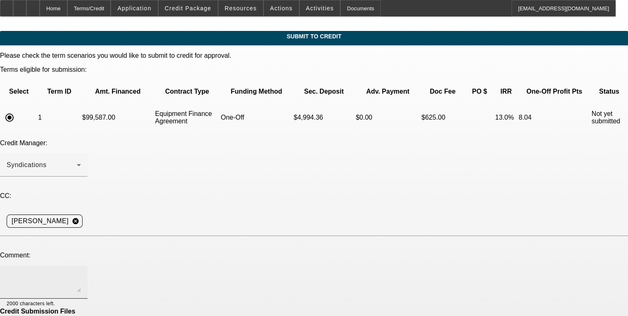
click at [81, 273] on textarea at bounding box center [44, 283] width 74 height 20
paste textarea "Ryan and Gilbert (goes by Sonny) have been an excellent paying Beacon Funding c…"
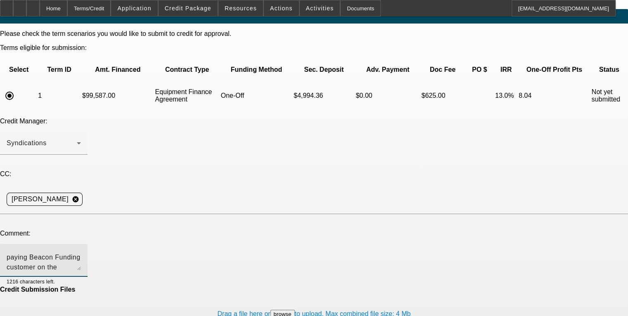
scroll to position [34, 0]
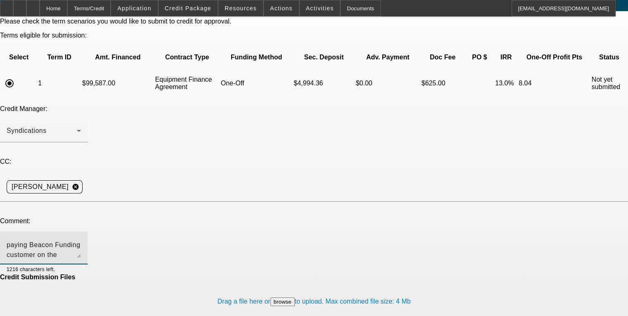
type textarea "Ryan and Gilbert (goes by Sonny) have been an excellent paying Beacon Funding c…"
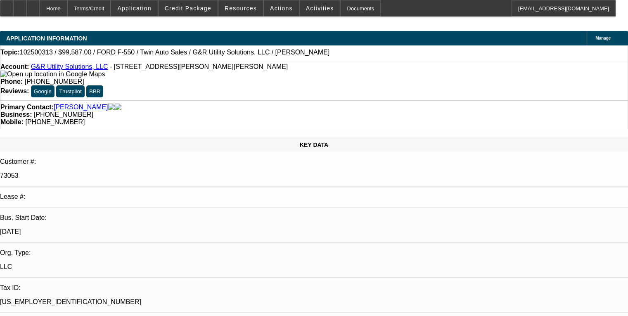
select select "0"
select select "2"
select select "0"
select select "6"
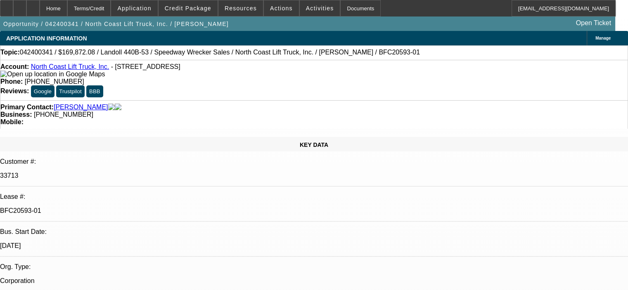
select select "0"
select select "6"
select select "0"
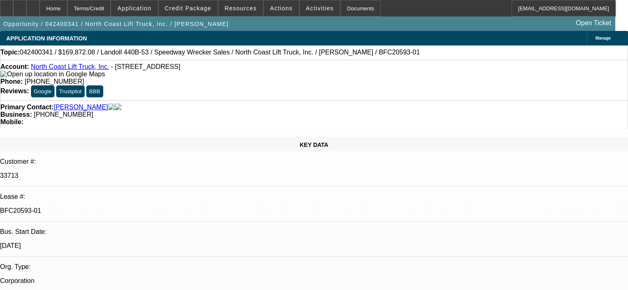
select select "0"
select select "6"
select select "0"
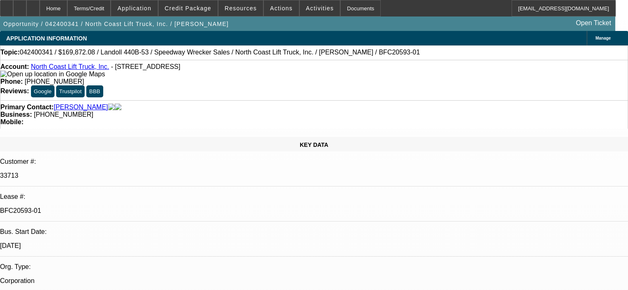
select select "0"
select select "6"
select select "0"
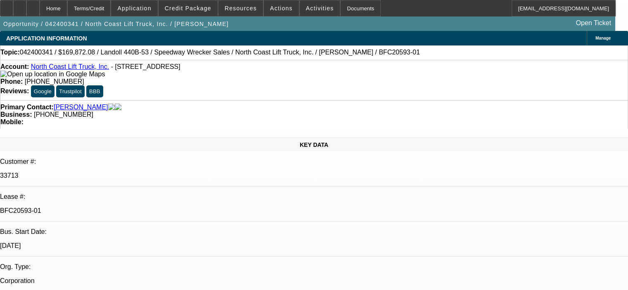
select select "6"
click at [198, 5] on span "Credit Package" at bounding box center [188, 8] width 47 height 7
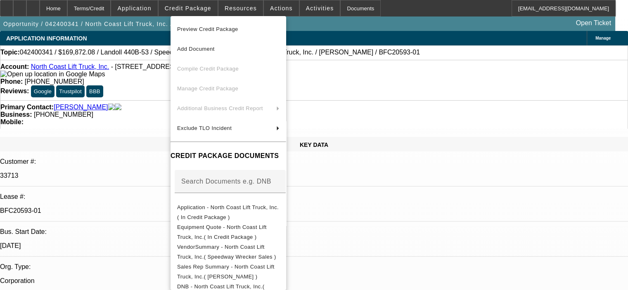
scroll to position [269, 0]
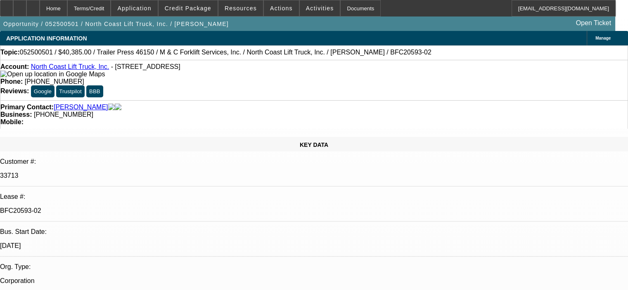
select select "0"
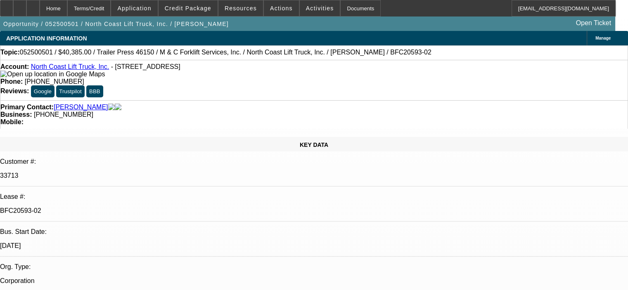
select select "0"
select select "1"
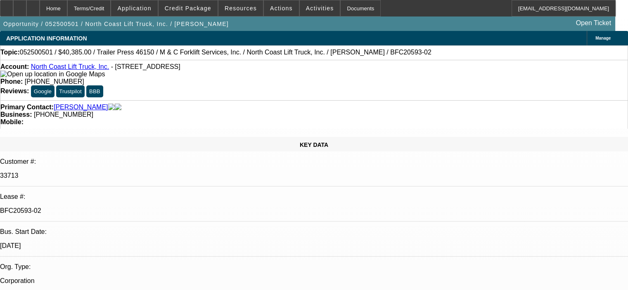
select select "1"
select select "6"
select select "1"
select select "6"
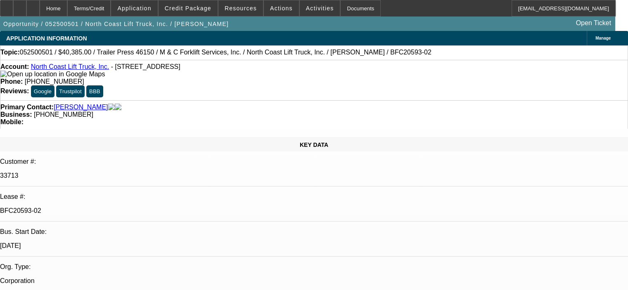
select select "1"
select select "6"
click at [200, 7] on span "Credit Package" at bounding box center [188, 8] width 47 height 7
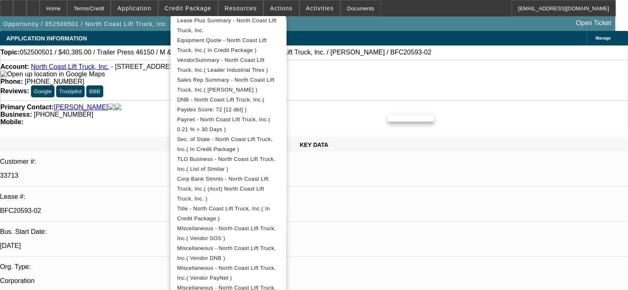
scroll to position [209, 0]
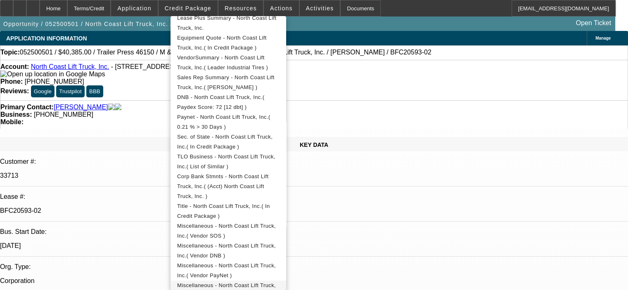
click at [278, 282] on span "Miscellaneous - North Coast Lift Truck, Inc.( Signed Financing Approval Letter )" at bounding box center [227, 290] width 101 height 16
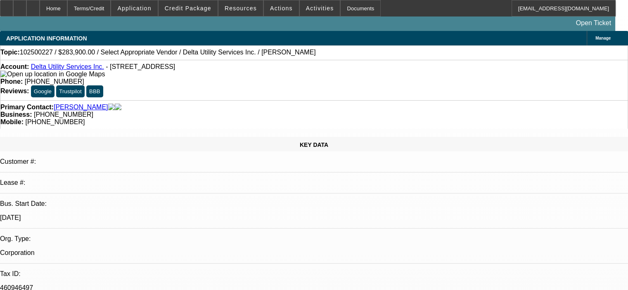
select select "0"
select select "2"
select select "0.1"
select select "4"
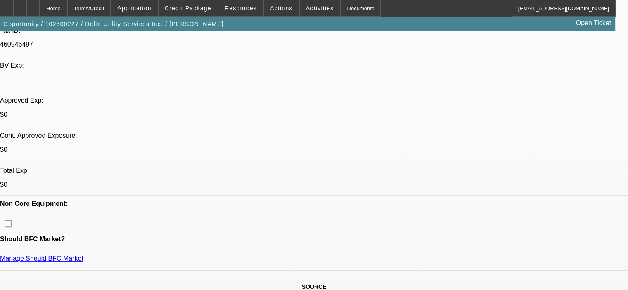
scroll to position [248, 0]
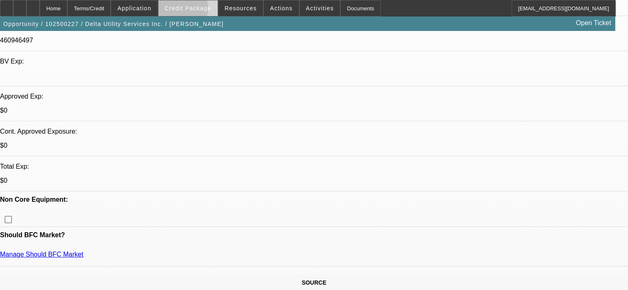
click at [187, 9] on span "Credit Package" at bounding box center [188, 8] width 47 height 7
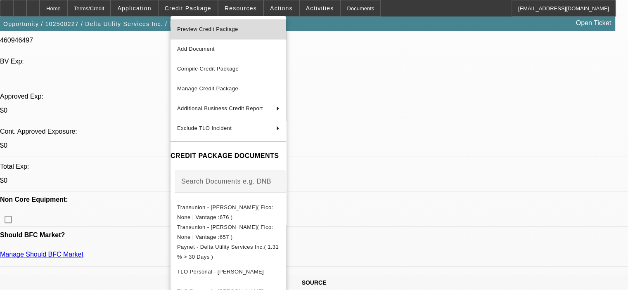
click at [200, 31] on span "Preview Credit Package" at bounding box center [207, 29] width 61 height 6
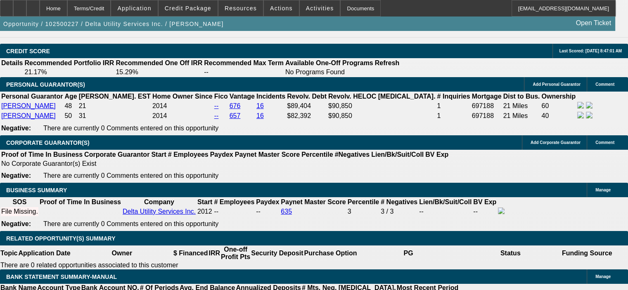
scroll to position [1197, 0]
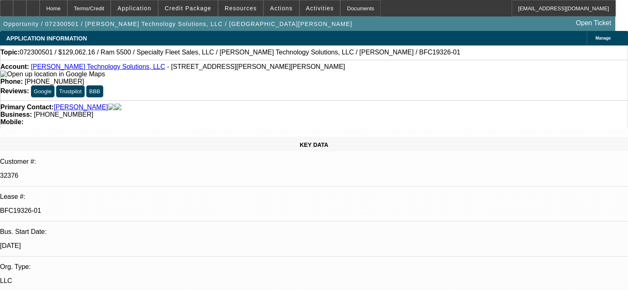
select select "0.15"
select select "2"
select select "0"
select select "6"
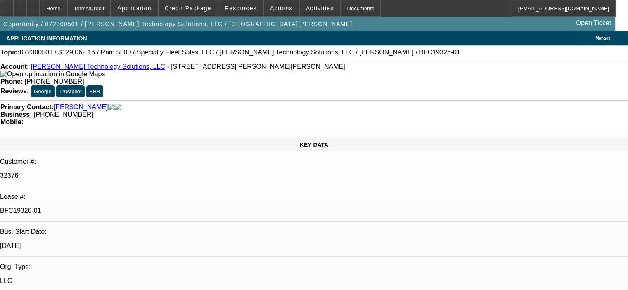
select select "0.15"
select select "2"
select select "0"
select select "6"
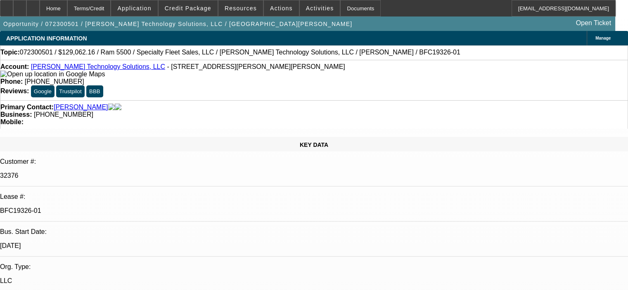
select select "0.15"
select select "2"
select select "0"
select select "6"
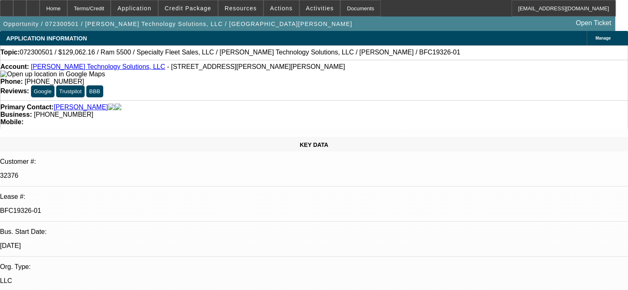
select select "0.15"
select select "2"
select select "0"
select select "6"
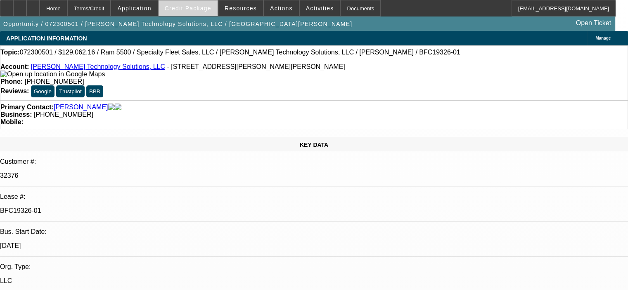
click at [190, 5] on span at bounding box center [188, 8] width 59 height 20
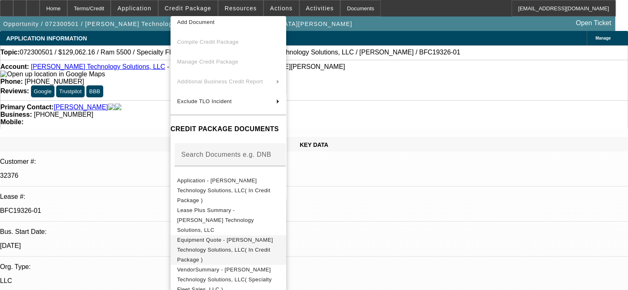
scroll to position [41, 0]
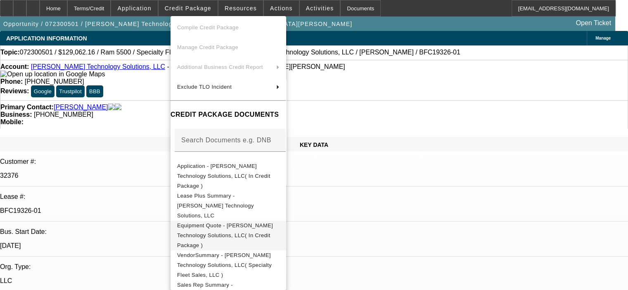
click at [273, 223] on span "Equipment Quote - [PERSON_NAME] Technology Solutions, LLC( In Credit Package )" at bounding box center [225, 236] width 96 height 26
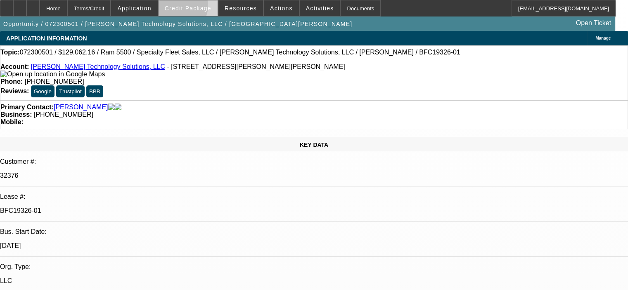
click at [191, 8] on span "Credit Package" at bounding box center [188, 8] width 47 height 7
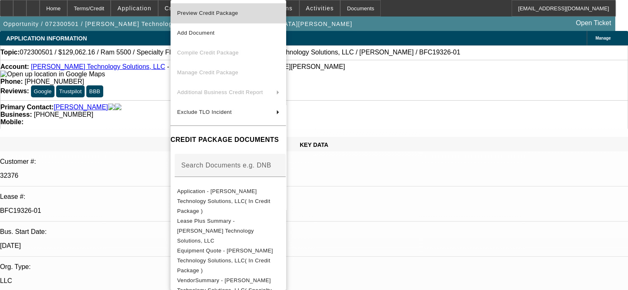
click at [199, 13] on span "Preview Credit Package" at bounding box center [207, 13] width 61 height 6
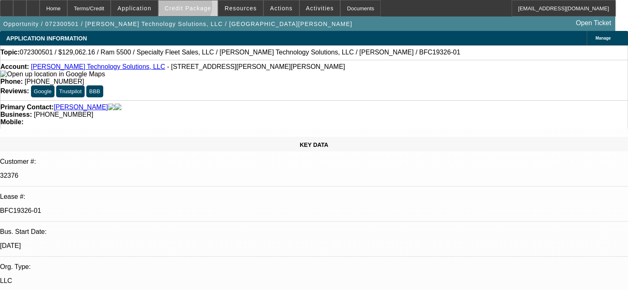
click at [197, 8] on span "Credit Package" at bounding box center [188, 8] width 47 height 7
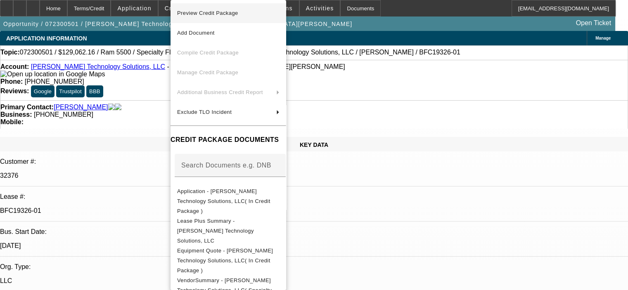
click at [204, 18] on span "Preview Credit Package" at bounding box center [228, 13] width 102 height 10
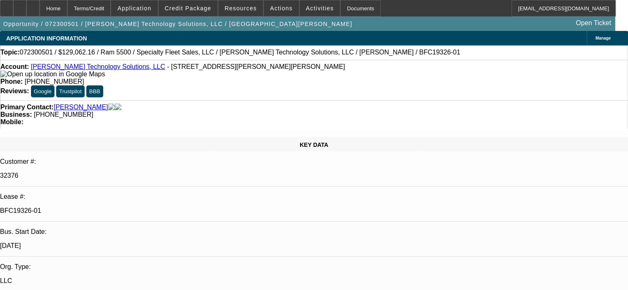
drag, startPoint x: 112, startPoint y: 149, endPoint x: 81, endPoint y: 148, distance: 31.8
click at [81, 207] on p "BFC19326-01" at bounding box center [314, 210] width 628 height 7
copy p "BFC19326-01"
drag, startPoint x: 36, startPoint y: 66, endPoint x: 122, endPoint y: 67, distance: 86.3
click at [122, 67] on div "Account: [PERSON_NAME] Technology Solutions, LLC - [STREET_ADDRESS][PERSON_NAME]" at bounding box center [313, 70] width 627 height 15
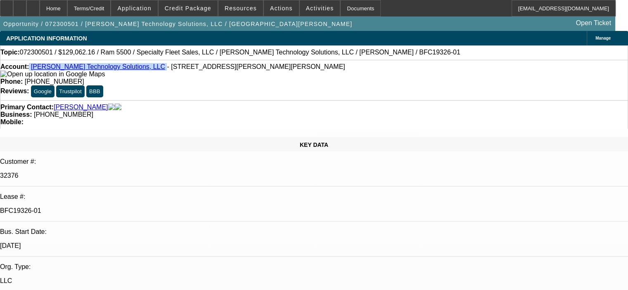
copy div "[PERSON_NAME] Technology Solutions, LLC"
